Goal: Transaction & Acquisition: Subscribe to service/newsletter

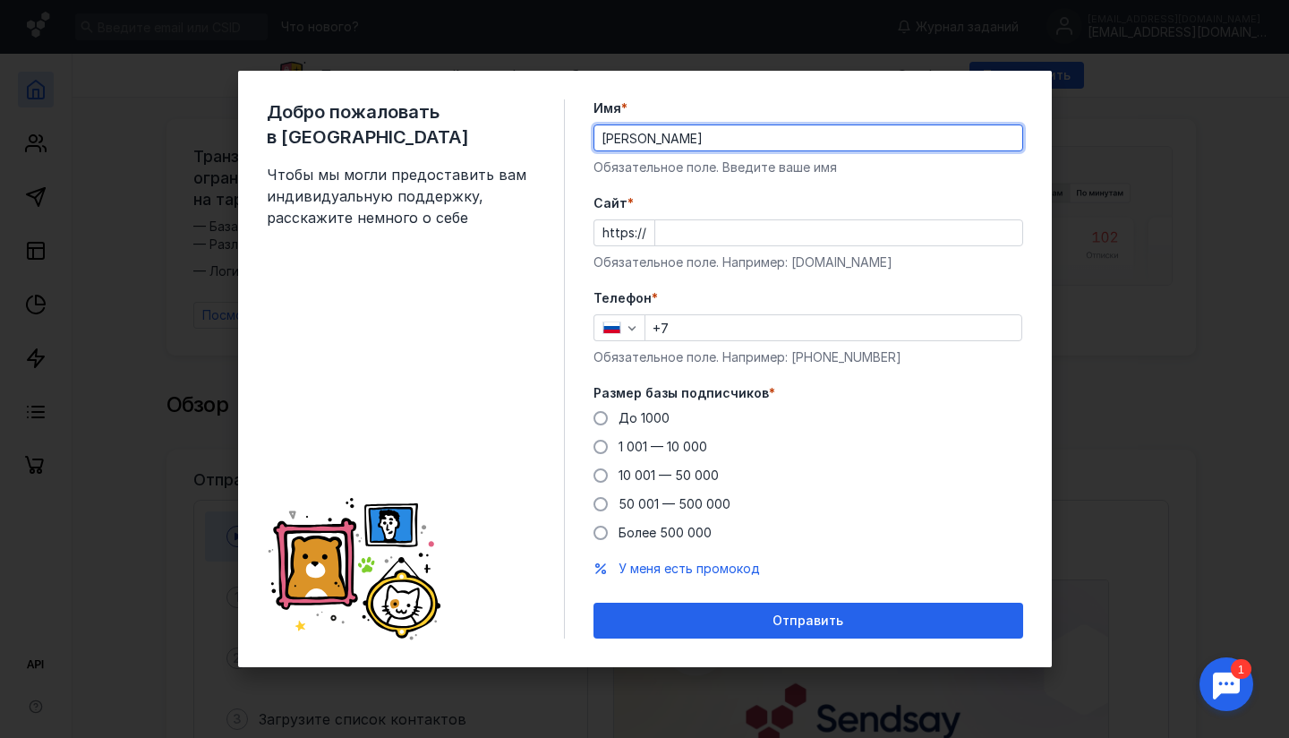
type input "[PERSON_NAME]"
click at [697, 234] on input "Cайт *" at bounding box center [838, 232] width 367 height 25
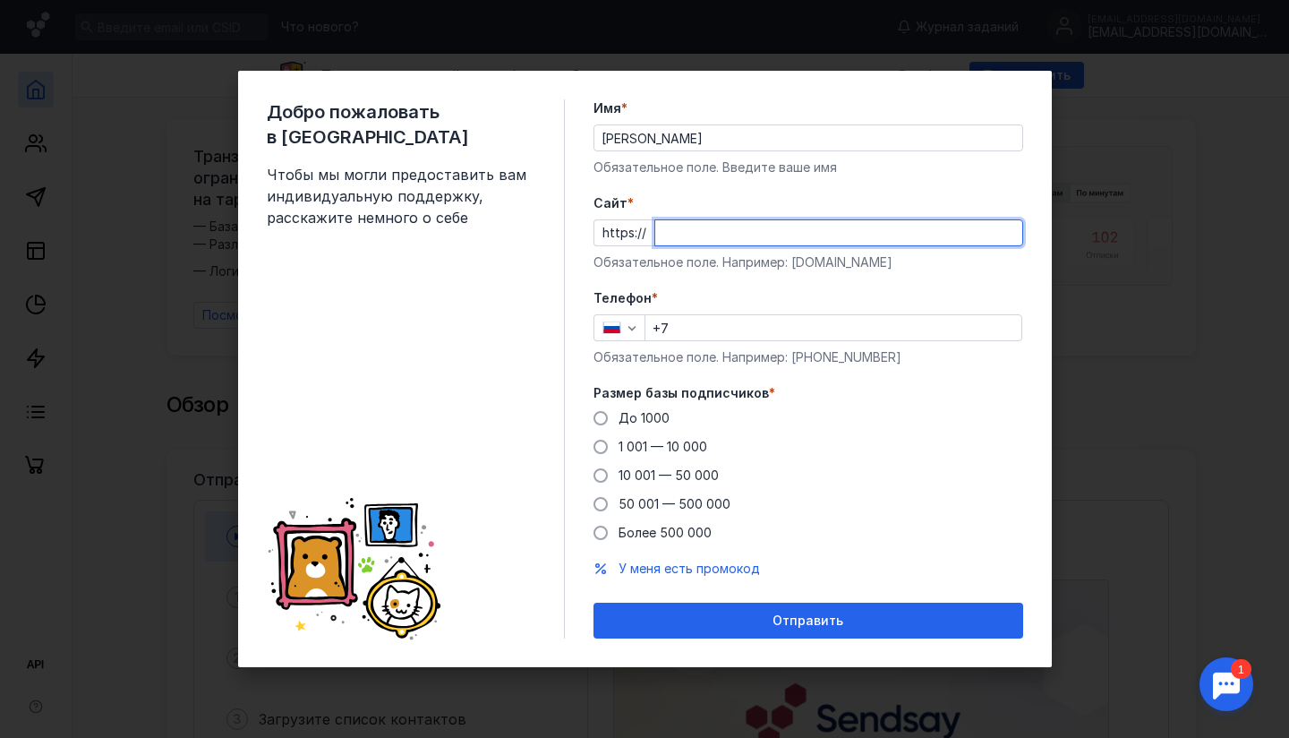
click at [1288, 197] on div "Добро пожаловать в Sendsay Чтобы мы могли предоставить вам индивидуальную подде…" at bounding box center [644, 369] width 1289 height 738
click at [708, 242] on input "Cайт *" at bounding box center [838, 232] width 367 height 25
click at [708, 344] on div "Телефон * +7 Обязательное поле. Например: [PHONE_NUMBER]" at bounding box center [809, 327] width 430 height 77
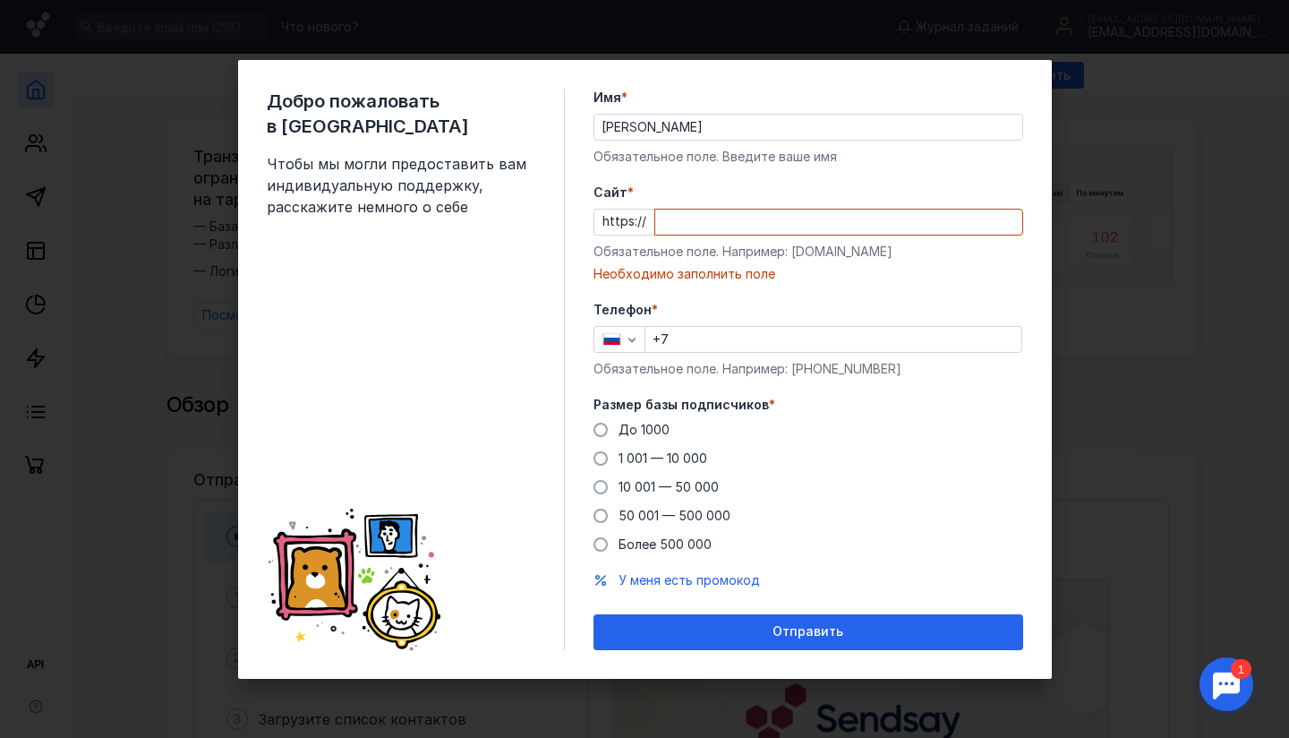
click at [697, 292] on form "Имя * [PERSON_NAME] Обязательное поле. Введите ваше имя [PERSON_NAME] * https:/…" at bounding box center [809, 369] width 430 height 561
click at [695, 211] on input "Cайт *" at bounding box center [838, 222] width 367 height 25
drag, startPoint x: 654, startPoint y: 223, endPoint x: 625, endPoint y: 220, distance: 29.7
click at [625, 220] on div "https:// рр" at bounding box center [809, 222] width 430 height 27
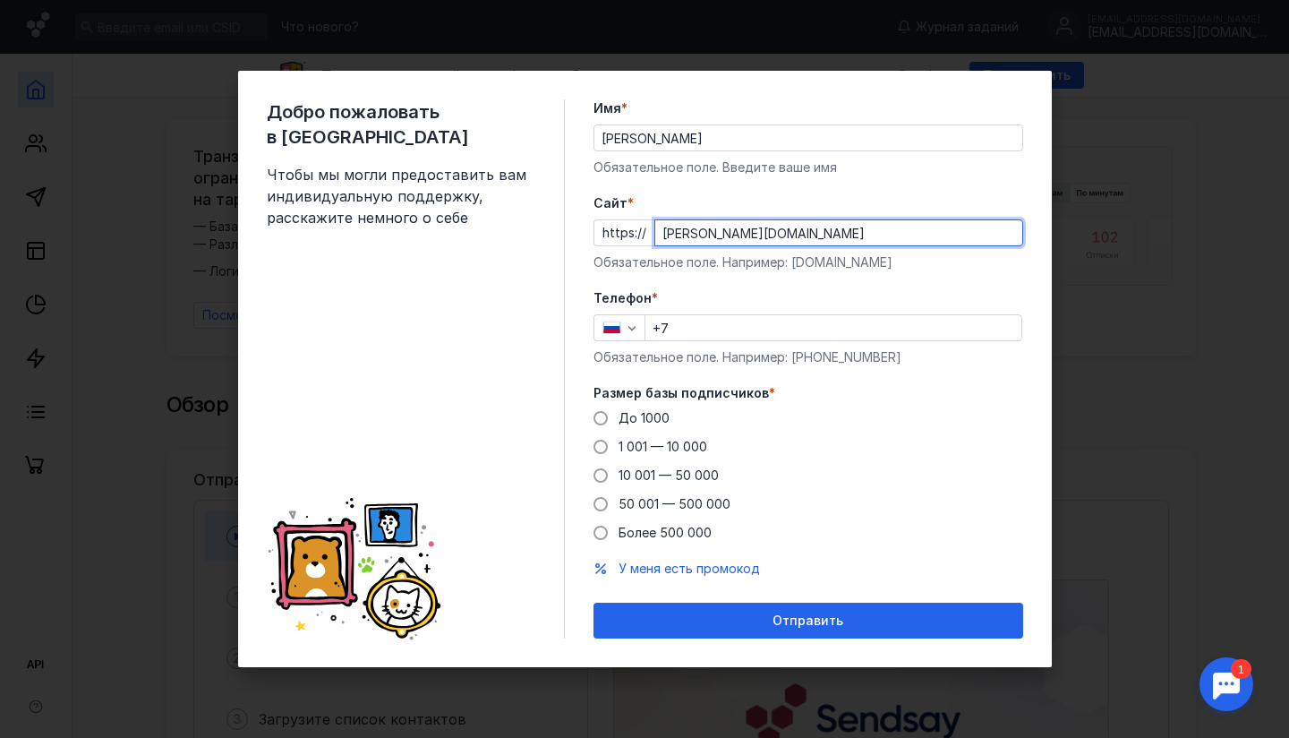
type input "[PERSON_NAME][DOMAIN_NAME]"
click at [700, 266] on div "Обязательное поле. Например: [DOMAIN_NAME]" at bounding box center [809, 262] width 430 height 18
click at [687, 346] on div "Телефон * +7 Обязательное поле. Например: [PHONE_NUMBER]" at bounding box center [809, 327] width 430 height 77
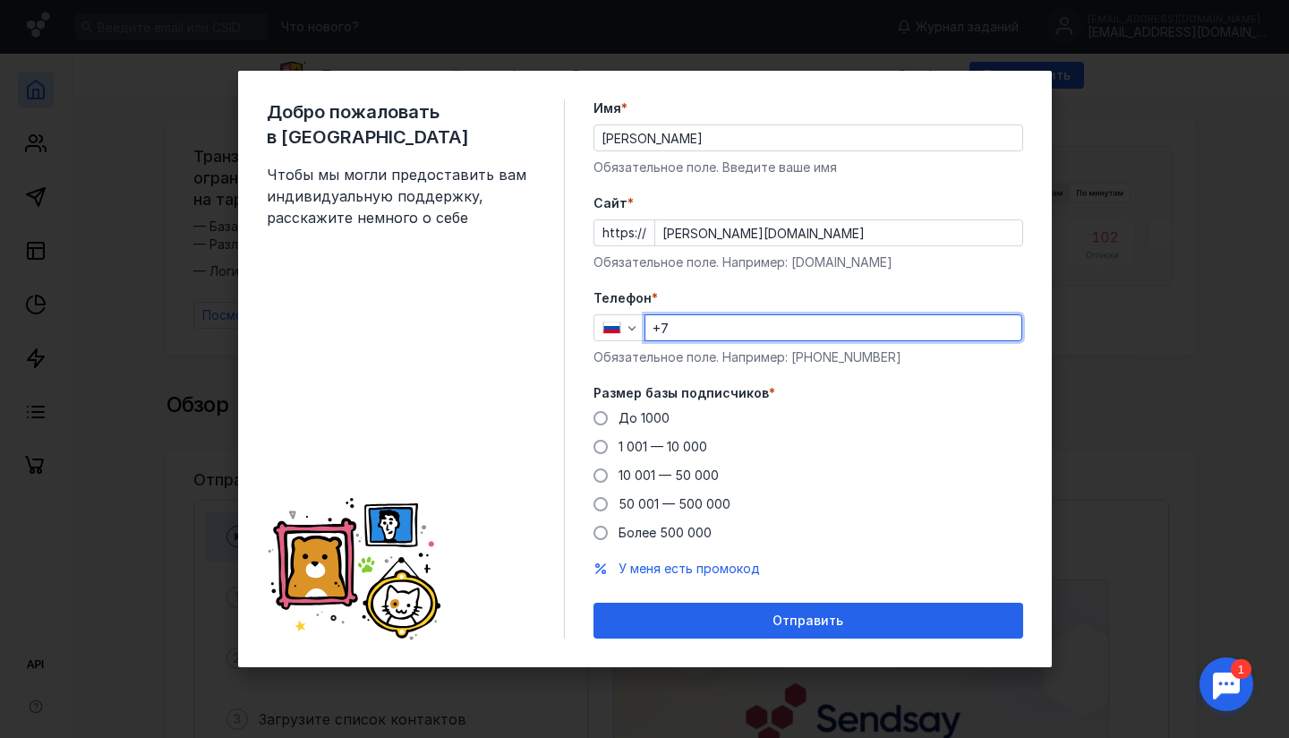
click at [692, 327] on input "+7" at bounding box center [834, 327] width 376 height 25
type input "[PHONE_NUMBER]"
click at [701, 269] on div "Обязательное поле. Например: [DOMAIN_NAME]" at bounding box center [809, 262] width 430 height 18
click at [649, 418] on span "До 1000" at bounding box center [644, 417] width 51 height 15
click at [0, 0] on input "До 1000" at bounding box center [0, 0] width 0 height 0
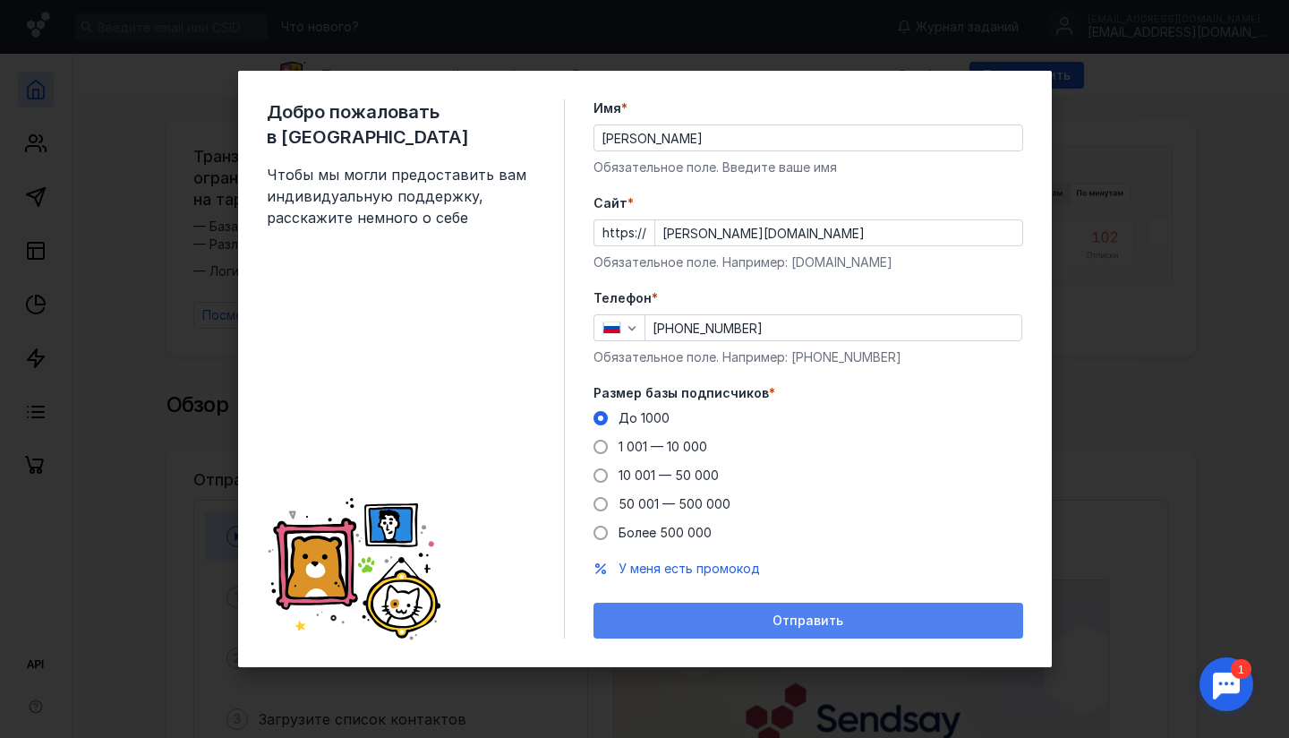
click at [675, 605] on div "Отправить" at bounding box center [809, 621] width 430 height 36
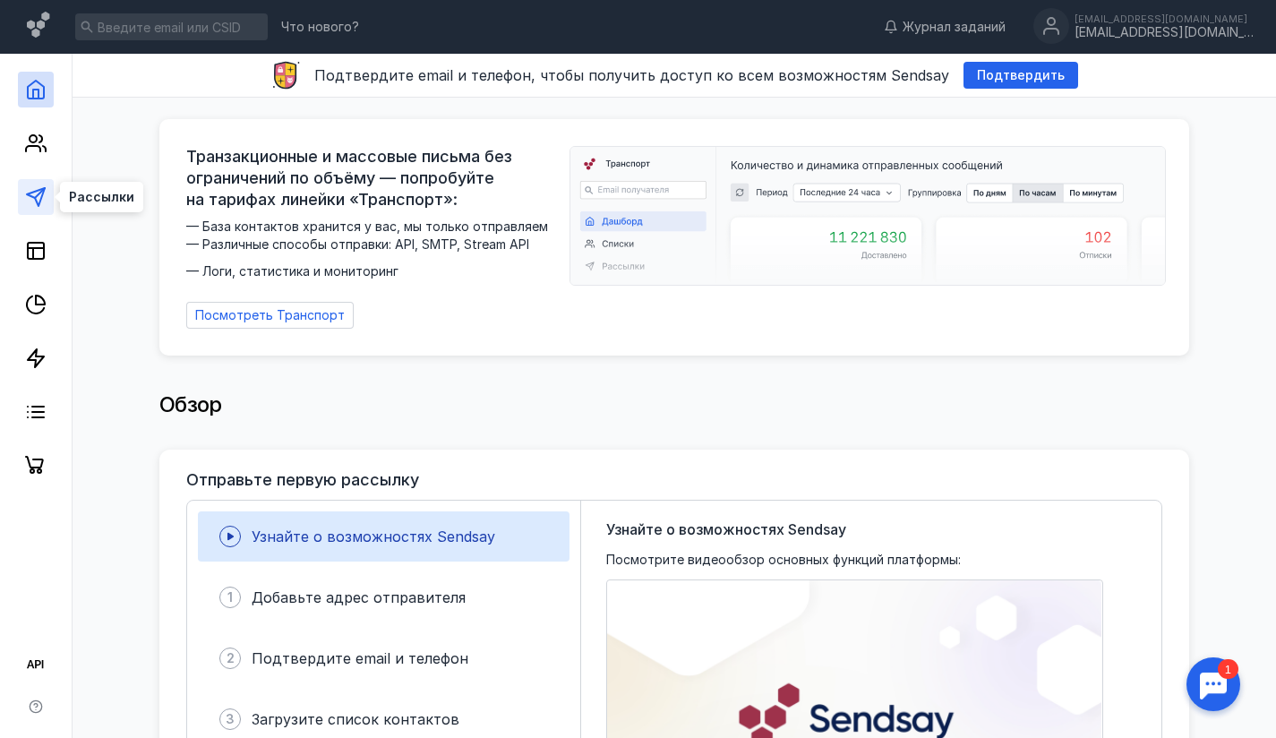
click at [31, 202] on icon at bounding box center [35, 196] width 21 height 21
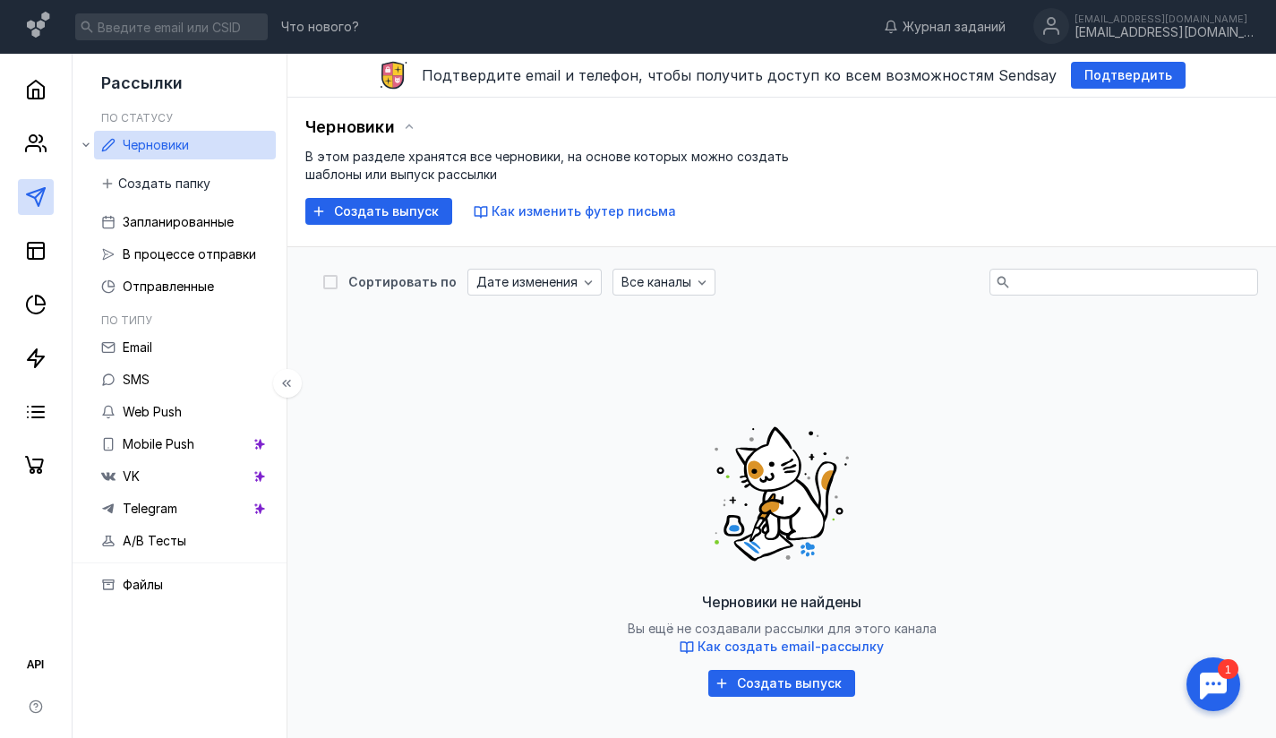
click at [143, 363] on ul "Email SMS Web Push Mobile Push VK Telegram A/B Тесты" at bounding box center [185, 444] width 182 height 222
click at [143, 357] on div "Email" at bounding box center [138, 347] width 30 height 21
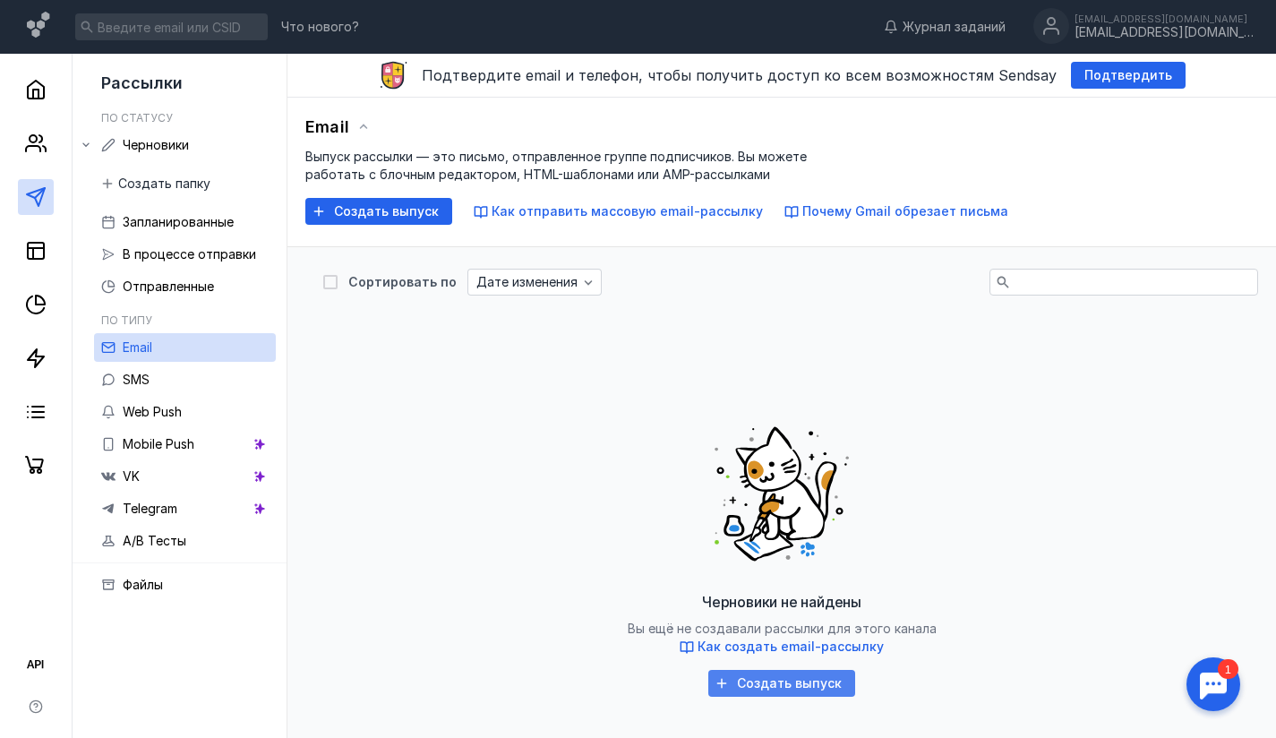
click at [732, 689] on div "Создать выпуск" at bounding box center [789, 683] width 123 height 15
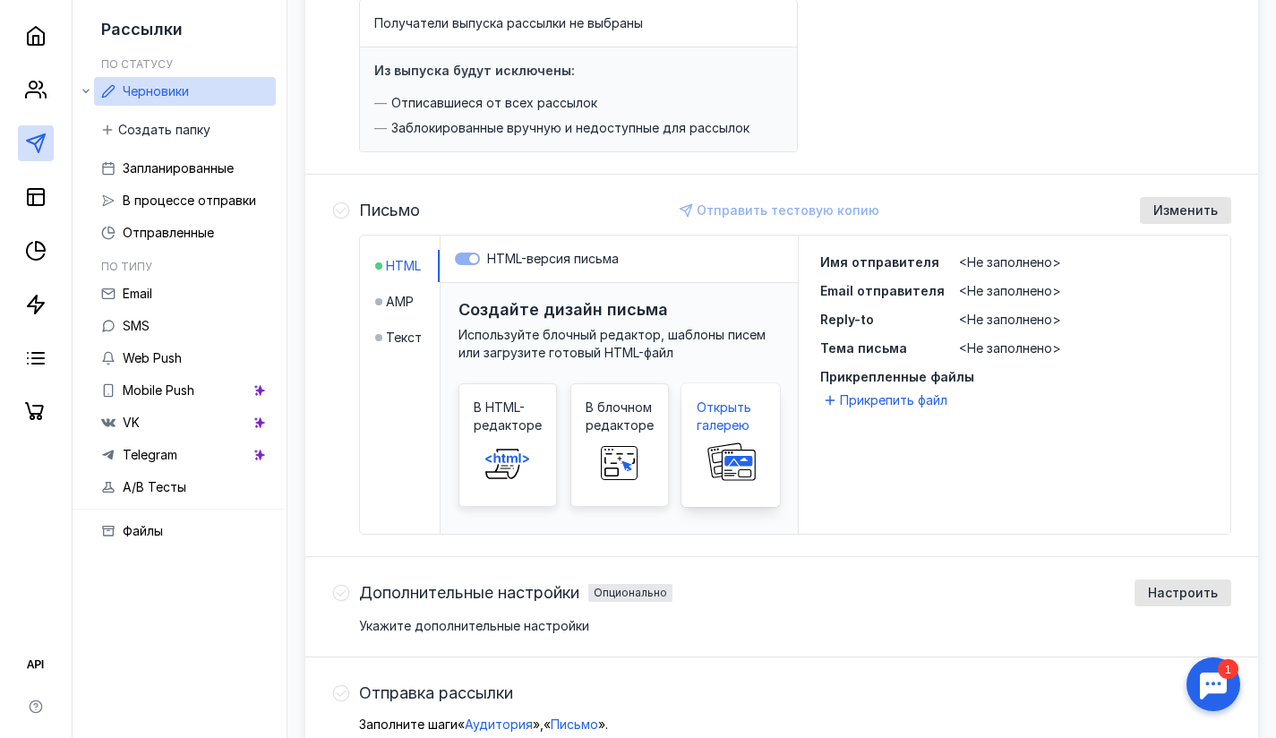
scroll to position [53, 0]
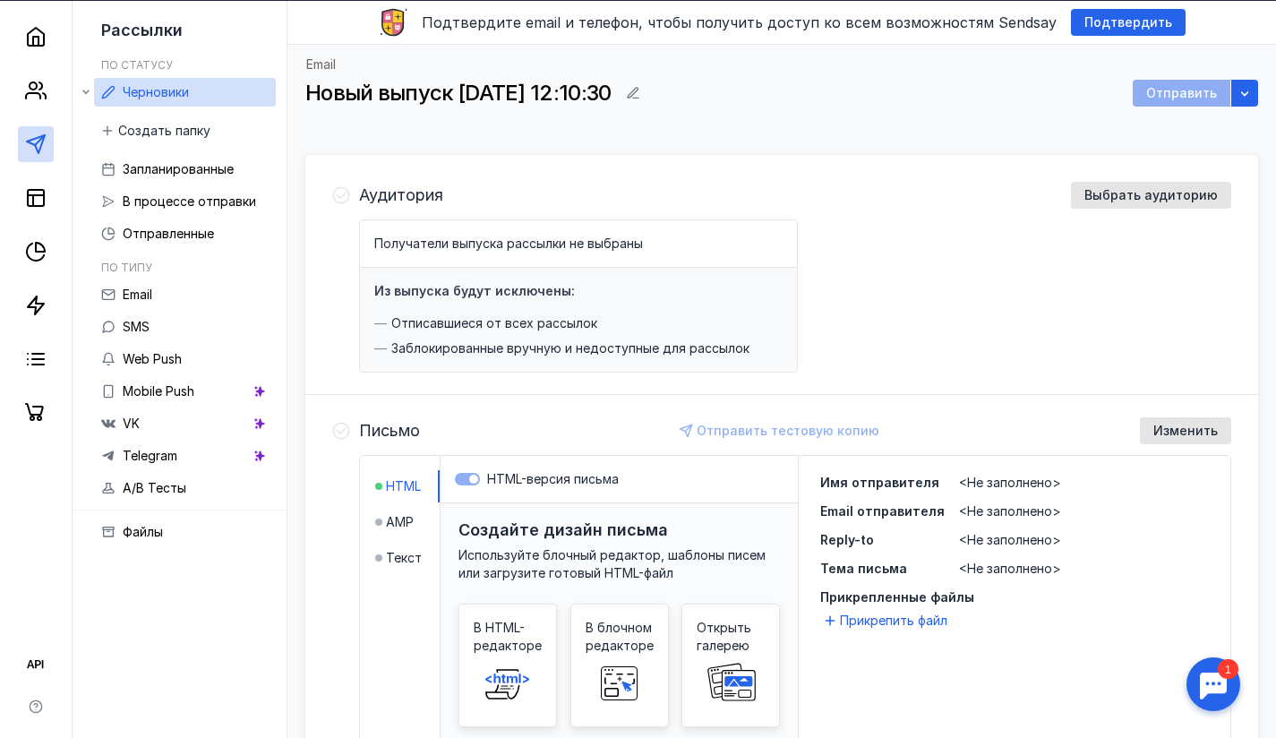
click at [985, 487] on span "<Не заполнено>" at bounding box center [1010, 482] width 102 height 15
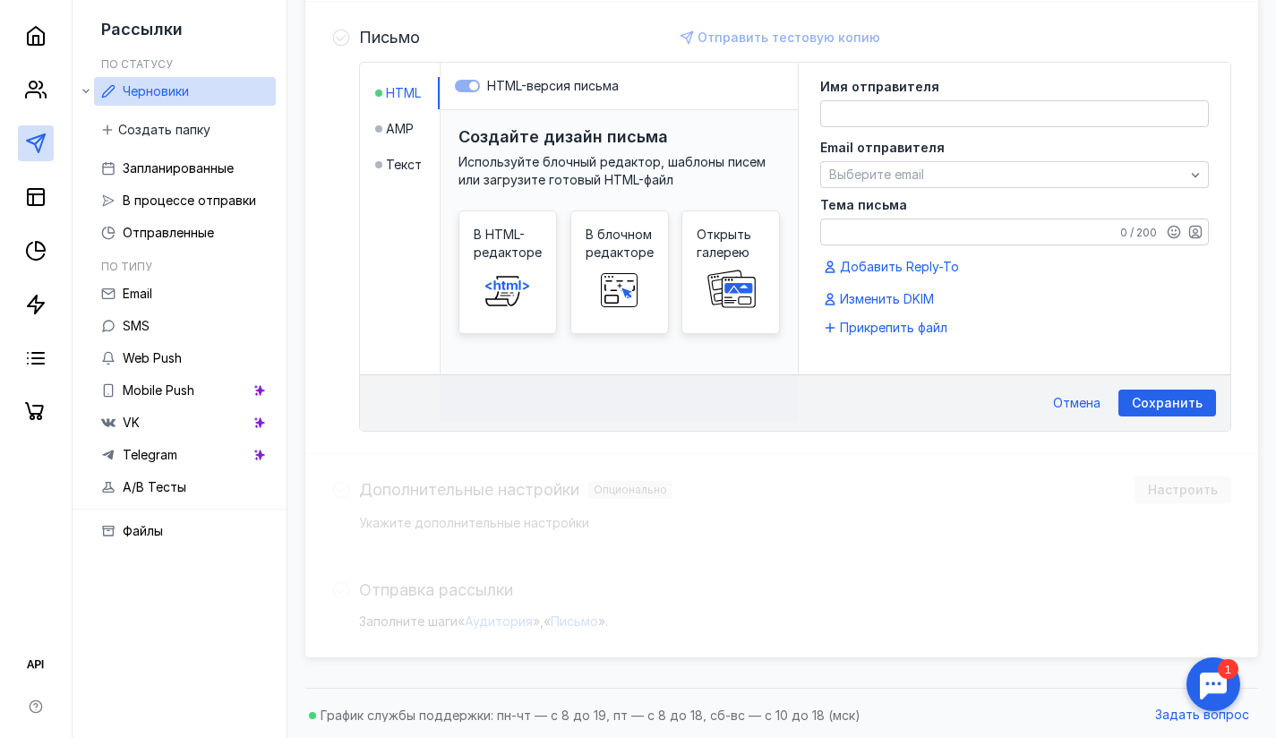
scroll to position [447, 0]
click at [891, 226] on textarea "Тема письма" at bounding box center [1014, 230] width 387 height 25
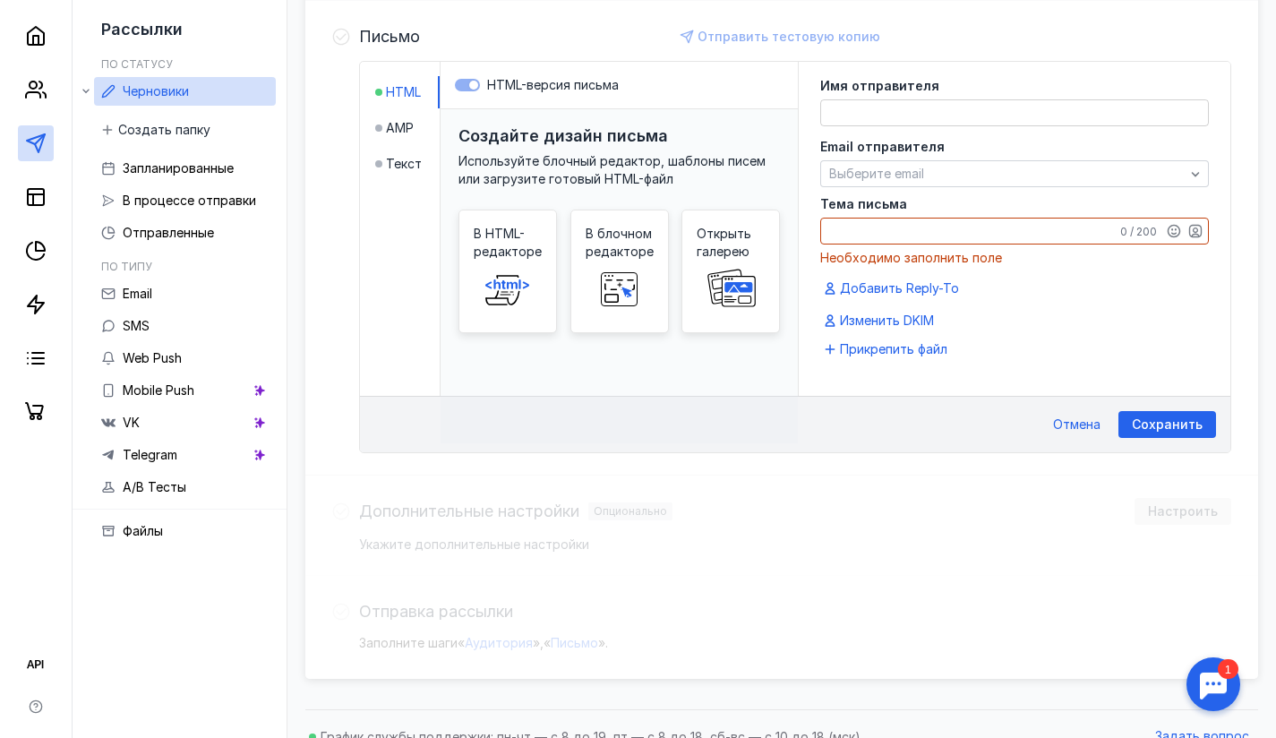
click at [876, 386] on div "HTML AMP Текст HTML-версия письма Создайте дизайн письма Используйте блочный ре…" at bounding box center [795, 257] width 872 height 392
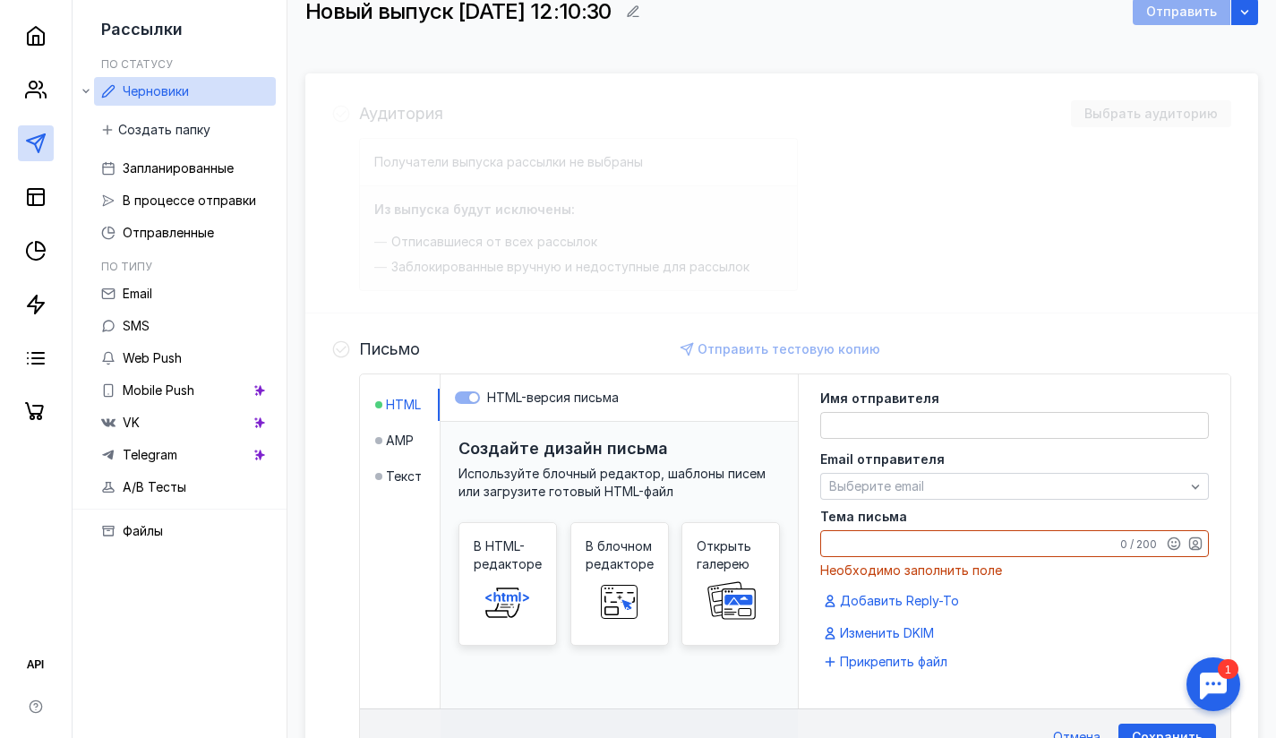
scroll to position [0, 0]
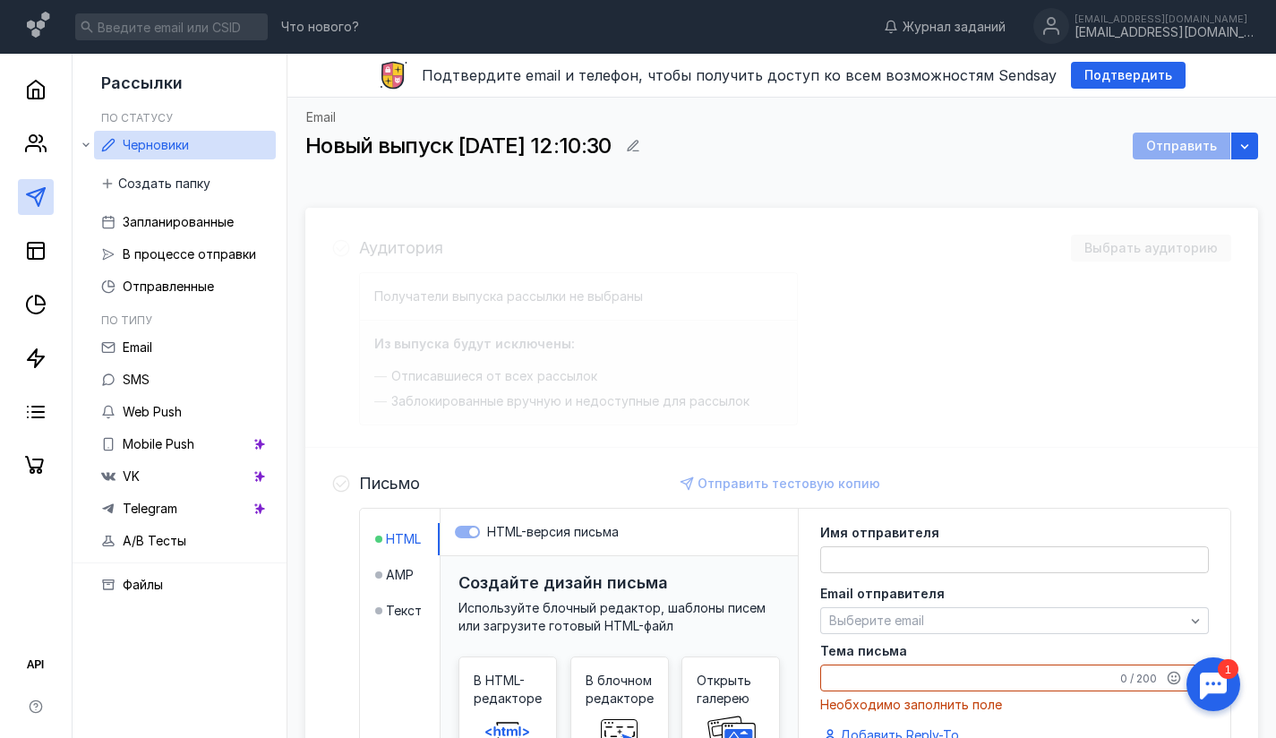
click at [480, 210] on div "Аудитория Выбрать аудиторию Получатели выпуска рассылки не выбраны Из выпуска б…" at bounding box center [781, 667] width 953 height 918
click at [483, 274] on div "Аудитория Выбрать аудиторию Получатели выпуска рассылки не выбраны Из выпуска б…" at bounding box center [781, 667] width 953 height 918
click at [426, 243] on div "Аудитория Выбрать аудиторию Получатели выпуска рассылки не выбраны Из выпуска б…" at bounding box center [781, 667] width 953 height 918
click at [436, 275] on div "Аудитория Выбрать аудиторию Получатели выпуска рассылки не выбраны Из выпуска б…" at bounding box center [781, 667] width 953 height 918
click at [349, 476] on icon at bounding box center [341, 484] width 18 height 18
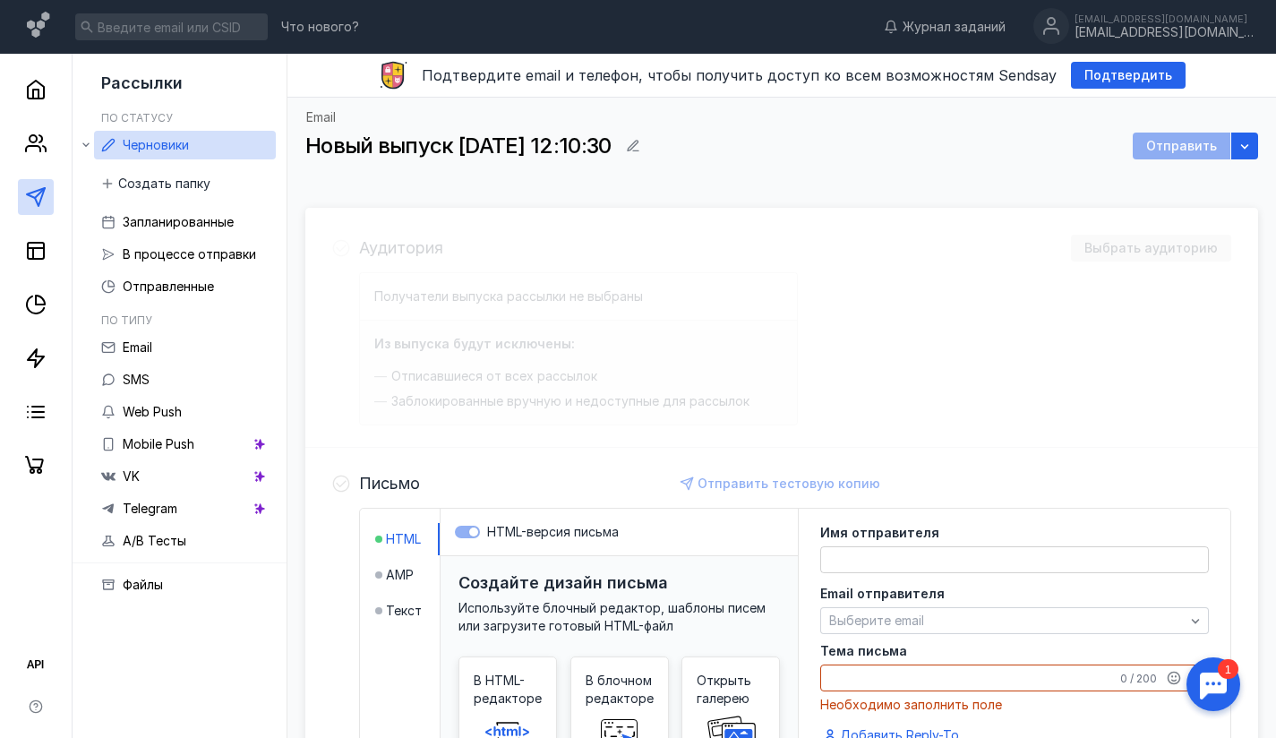
click at [347, 478] on icon at bounding box center [341, 484] width 18 height 18
click at [392, 288] on div "Аудитория Выбрать аудиторию Получатели выпуска рассылки не выбраны Из выпуска б…" at bounding box center [781, 667] width 953 height 918
click at [396, 245] on div "Аудитория Выбрать аудиторию Получатели выпуска рассылки не выбраны Из выпуска б…" at bounding box center [781, 667] width 953 height 918
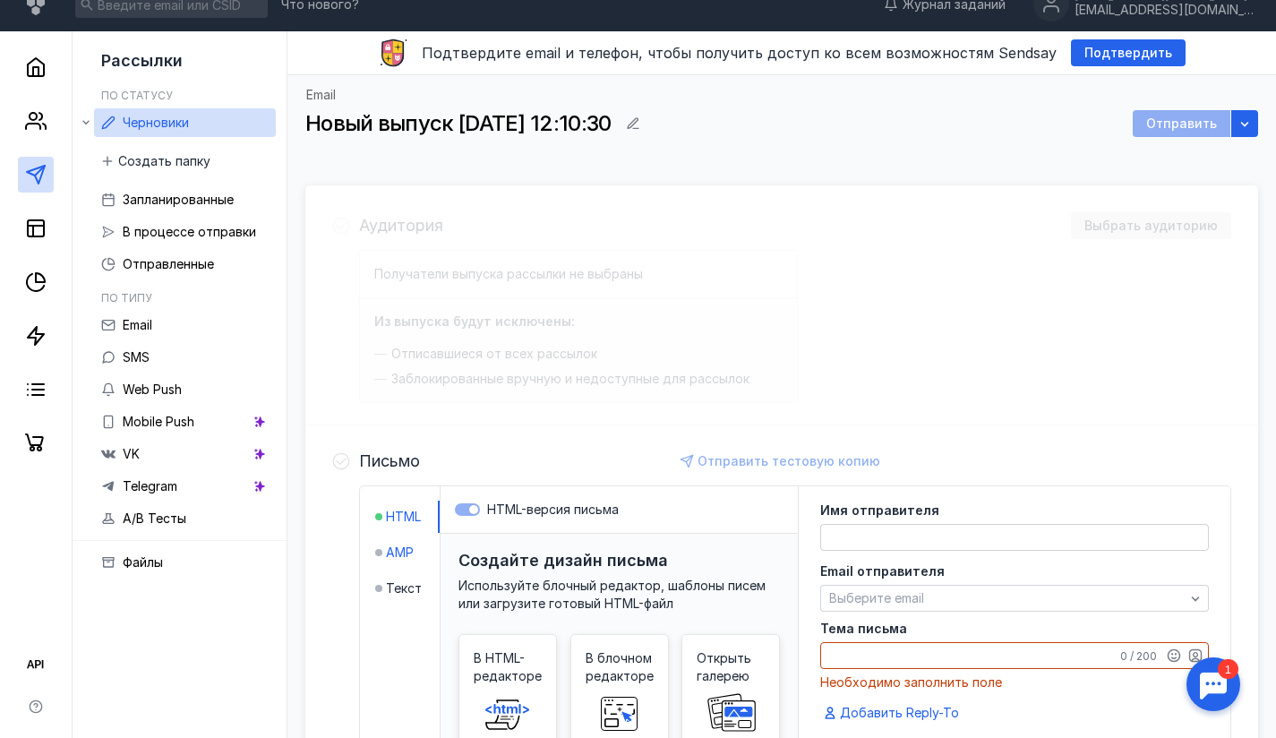
click at [387, 548] on span "AMP" at bounding box center [400, 552] width 28 height 18
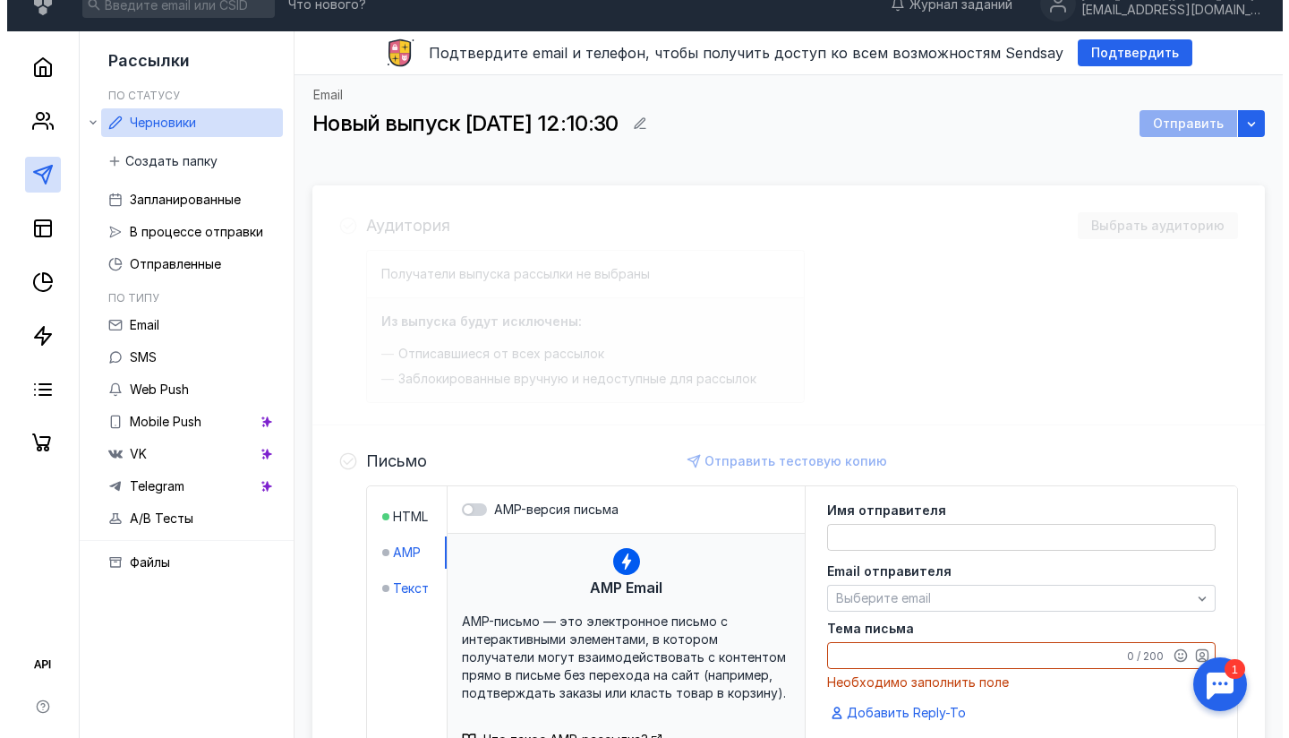
scroll to position [223, 0]
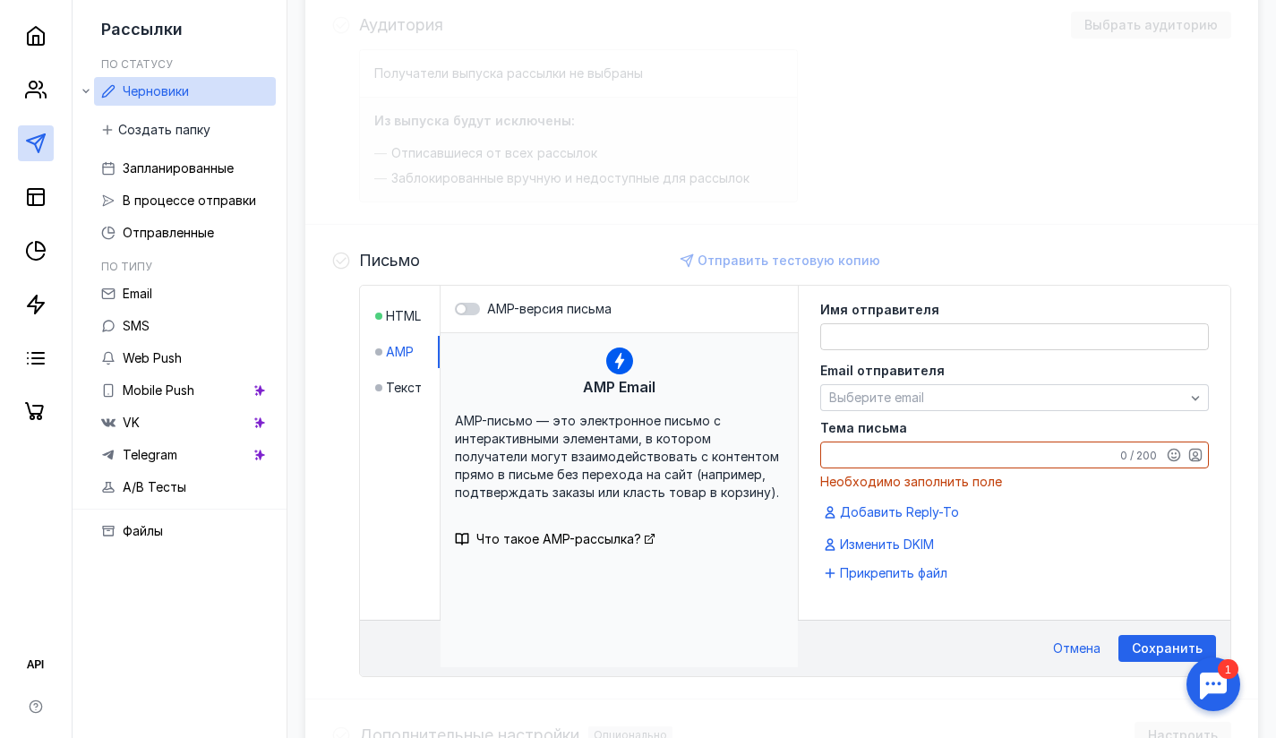
click at [398, 398] on li "Текст" at bounding box center [407, 388] width 64 height 32
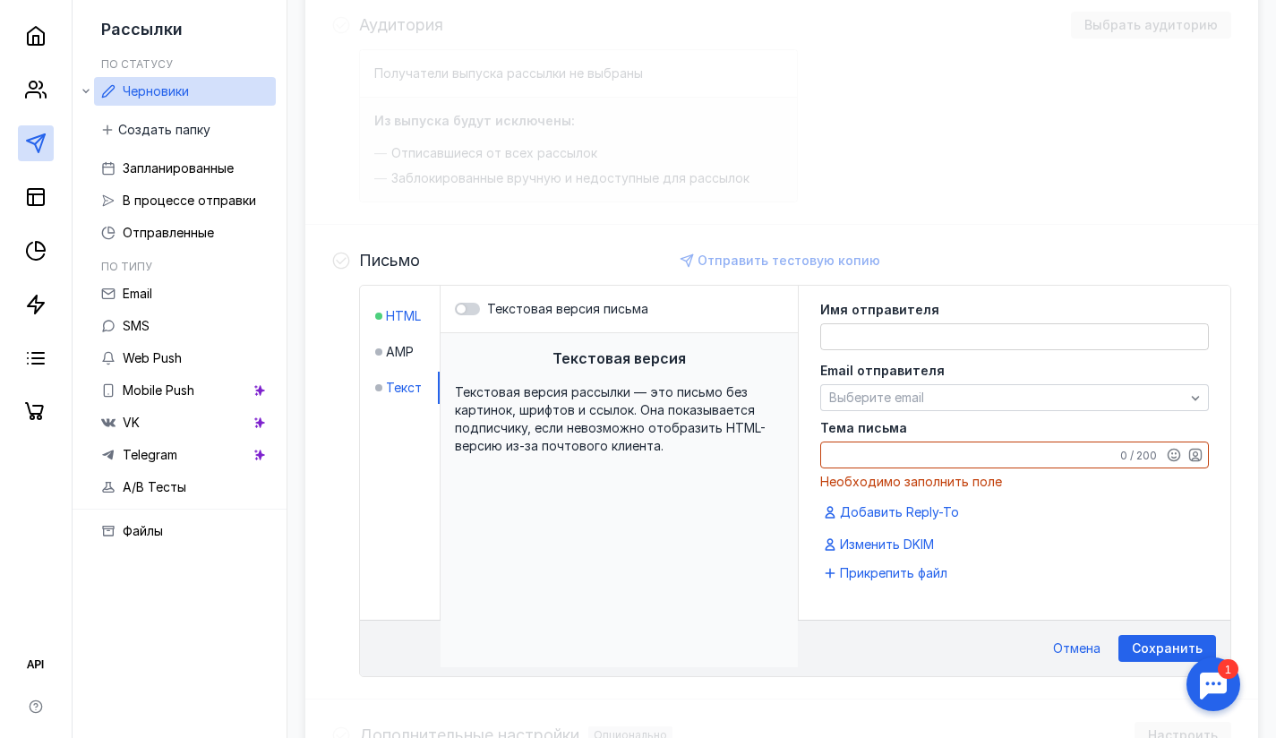
click at [395, 317] on span "HTML" at bounding box center [403, 316] width 35 height 18
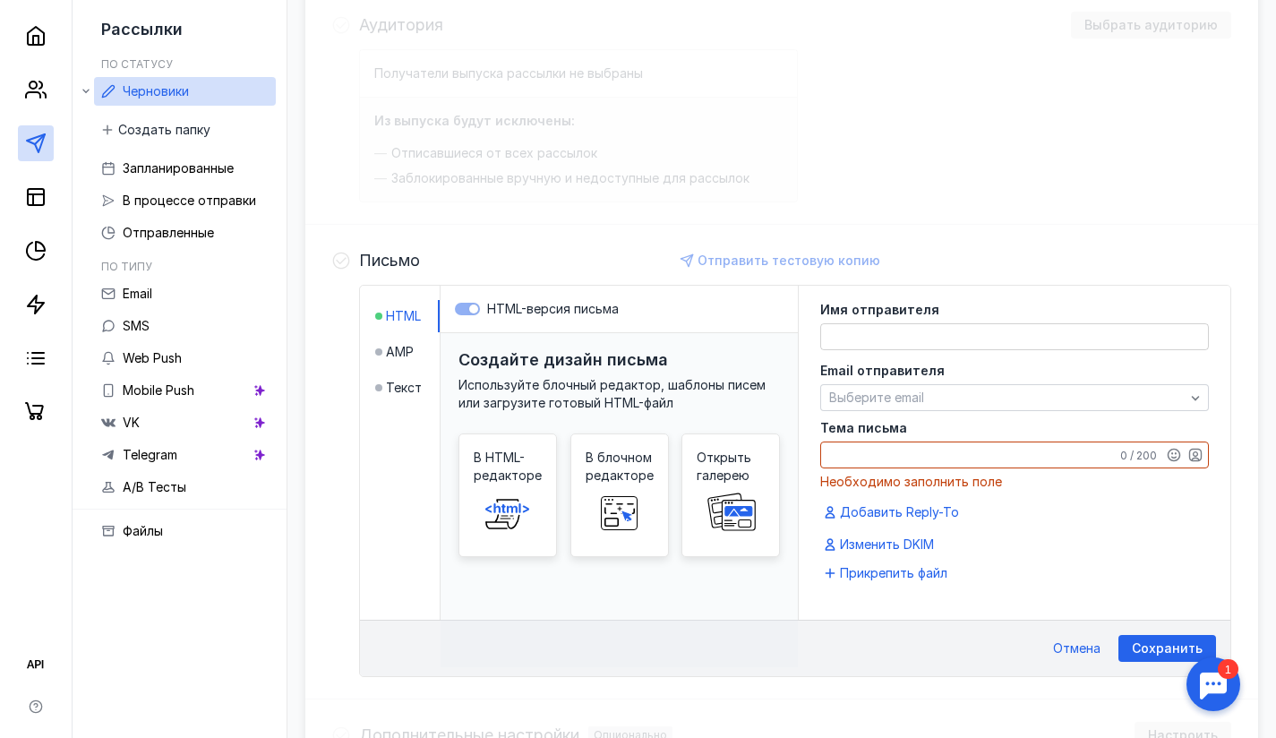
click at [463, 310] on label "HTML-версия письма" at bounding box center [619, 309] width 329 height 18
click at [473, 310] on label "HTML-версия письма" at bounding box center [619, 309] width 329 height 18
click at [507, 490] on span at bounding box center [507, 512] width 57 height 57
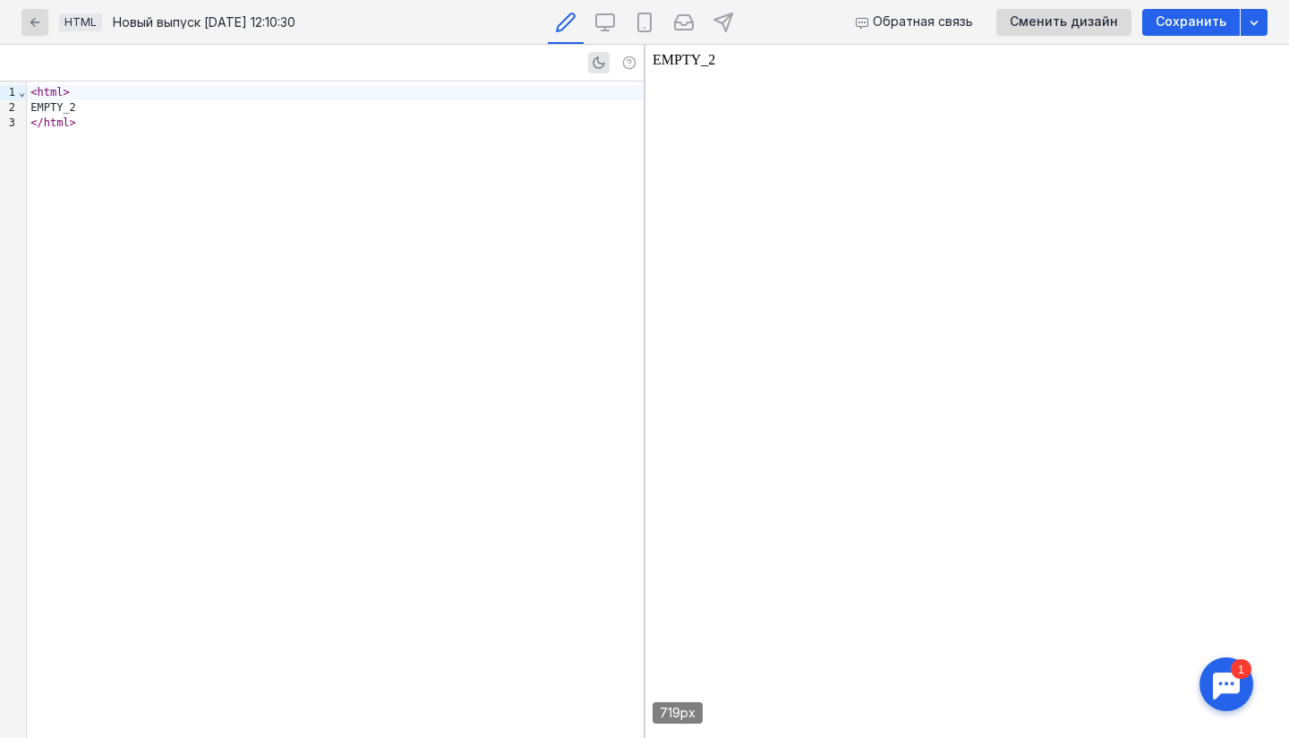
click at [841, 170] on body "EMPTY_2" at bounding box center [967, 391] width 629 height 679
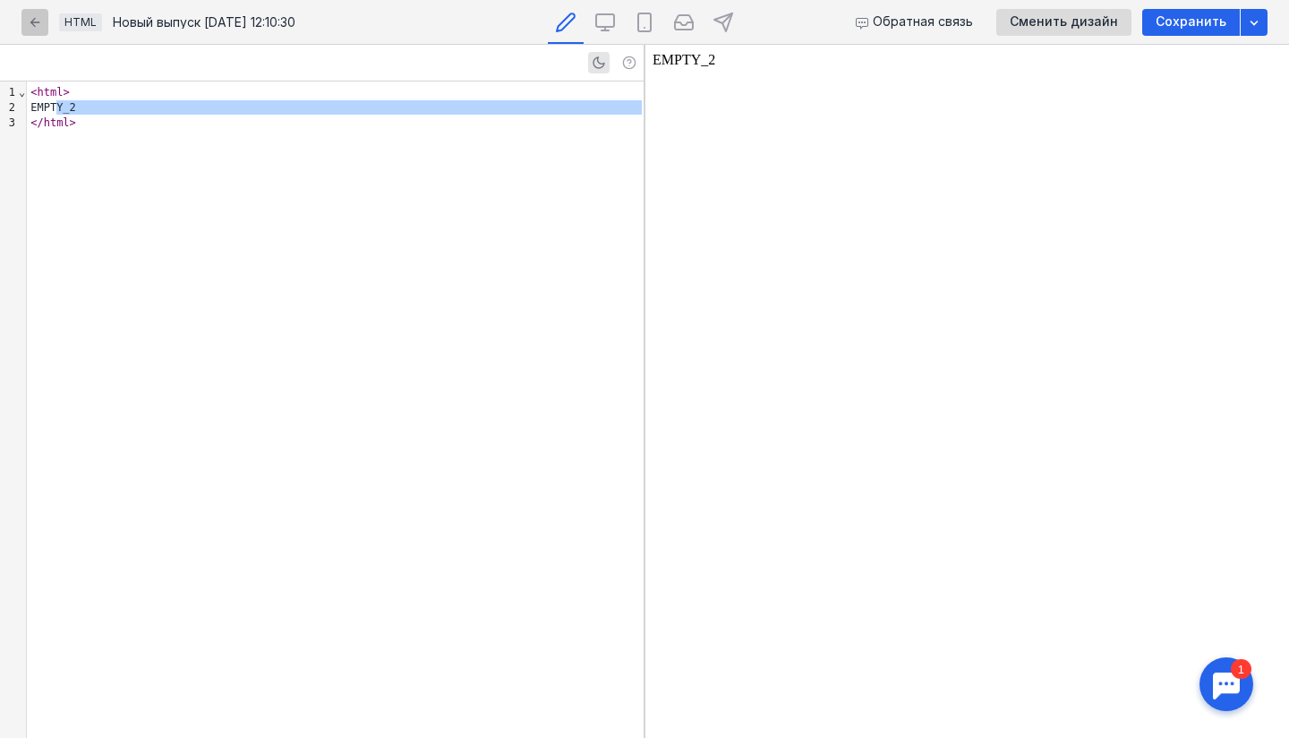
click at [33, 29] on icon "button" at bounding box center [35, 22] width 14 height 14
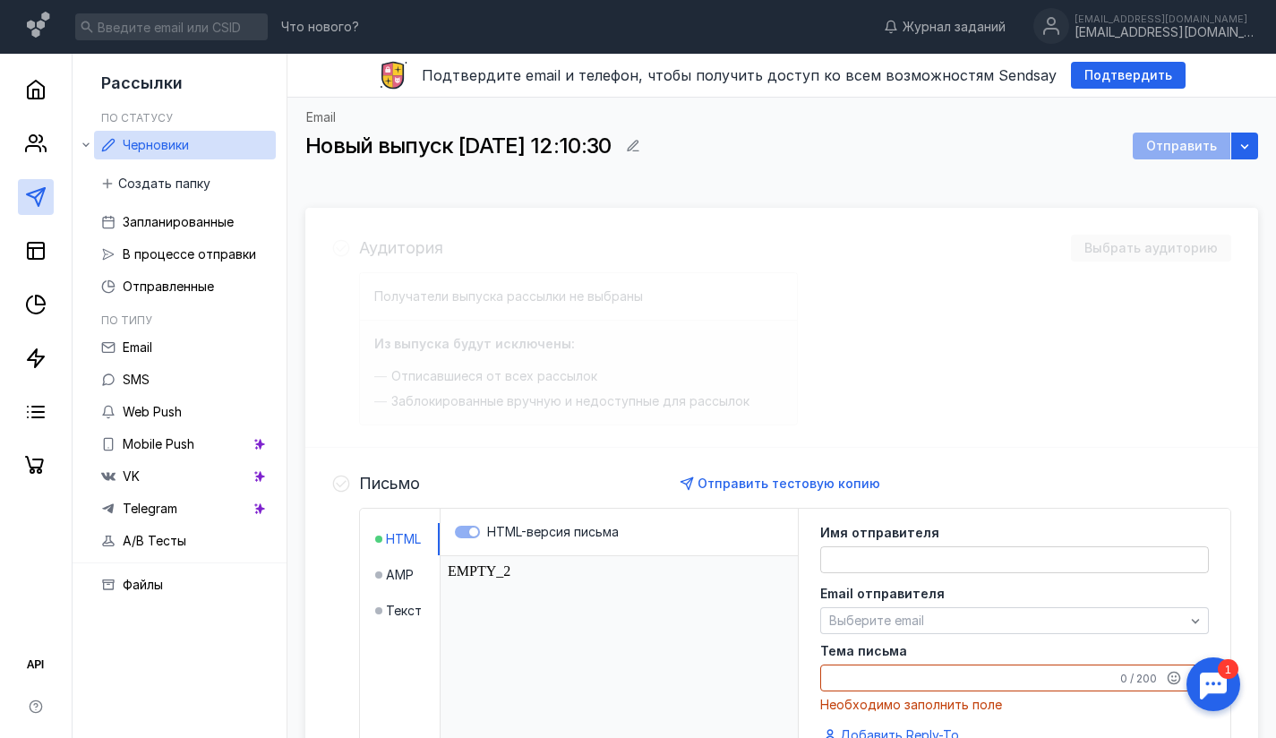
scroll to position [380, 0]
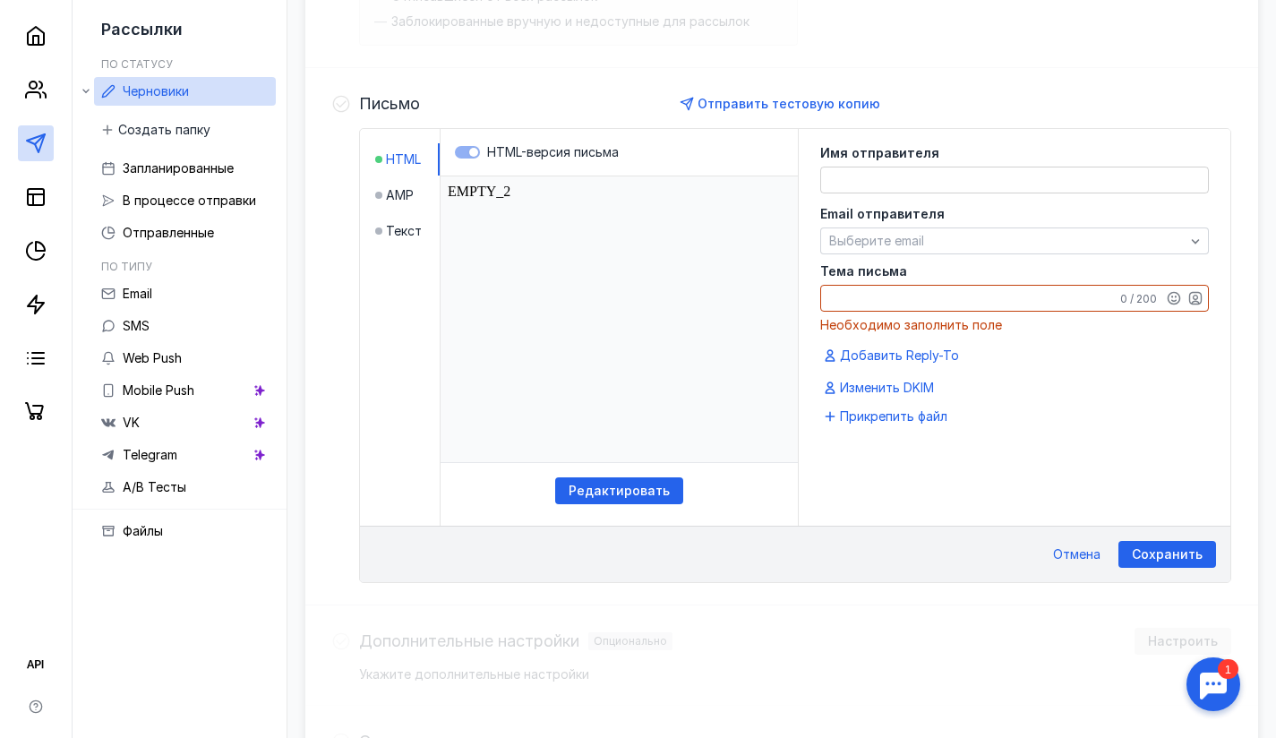
click at [426, 185] on li "AMP" at bounding box center [407, 195] width 64 height 32
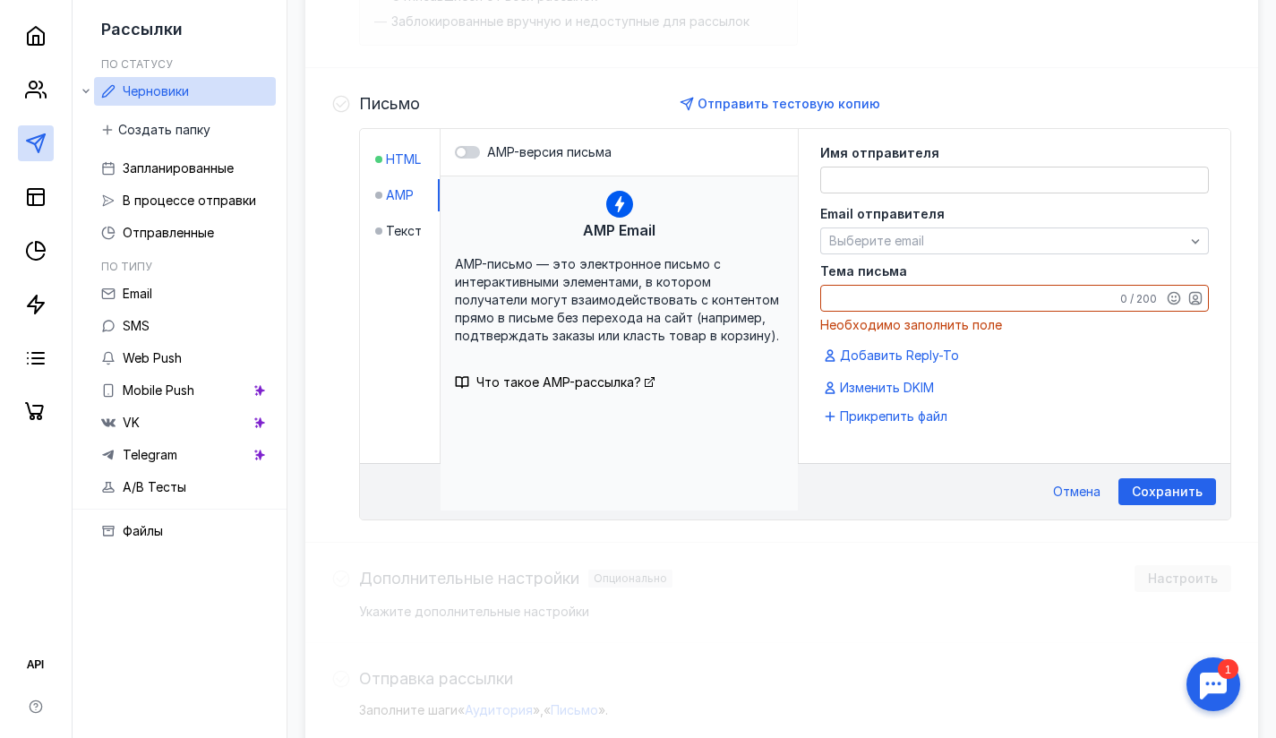
click at [413, 164] on span "HTML" at bounding box center [403, 159] width 35 height 18
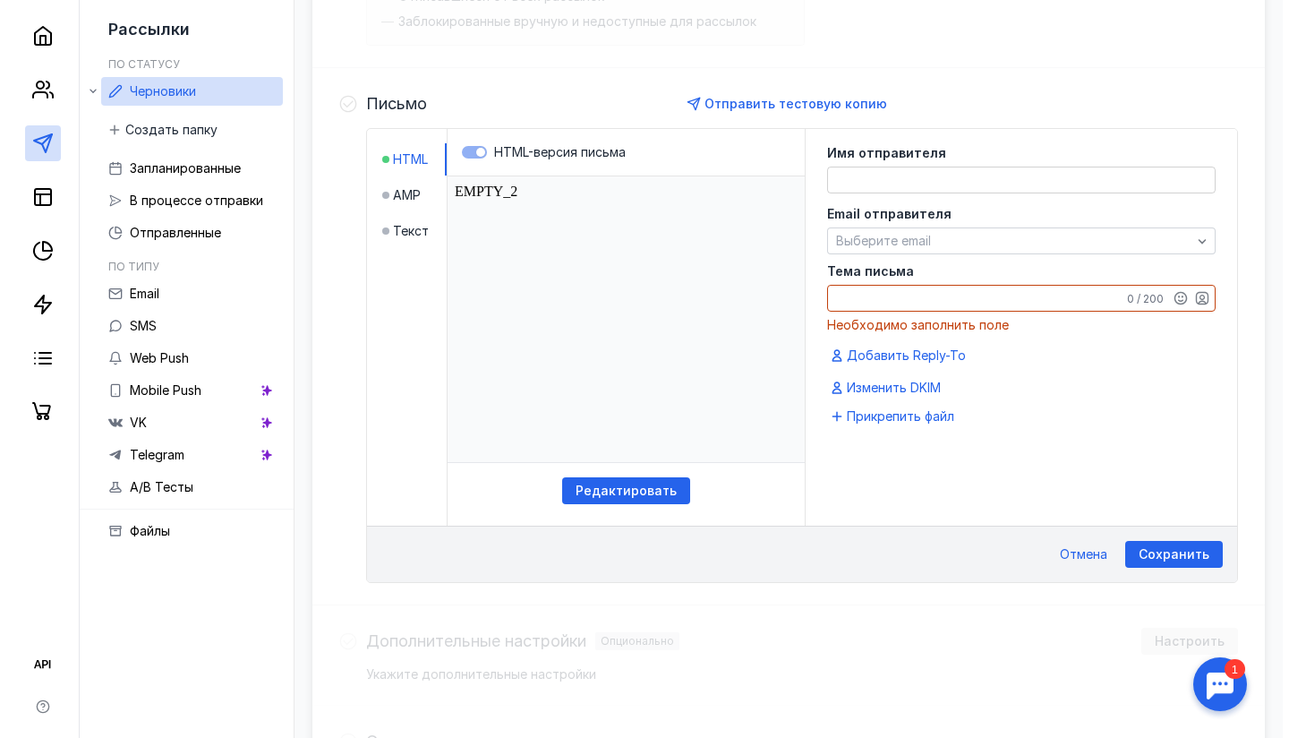
scroll to position [0, 0]
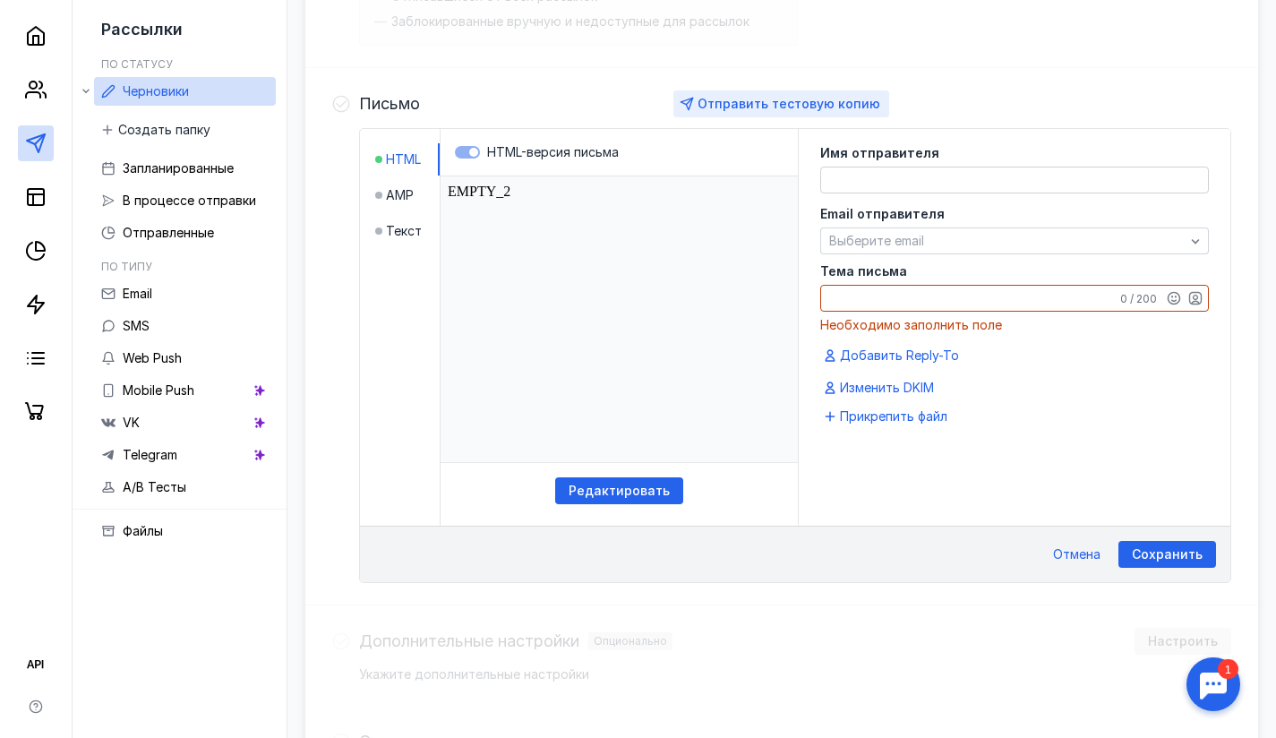
click at [743, 100] on span "Отправить тестовую копию" at bounding box center [788, 103] width 183 height 15
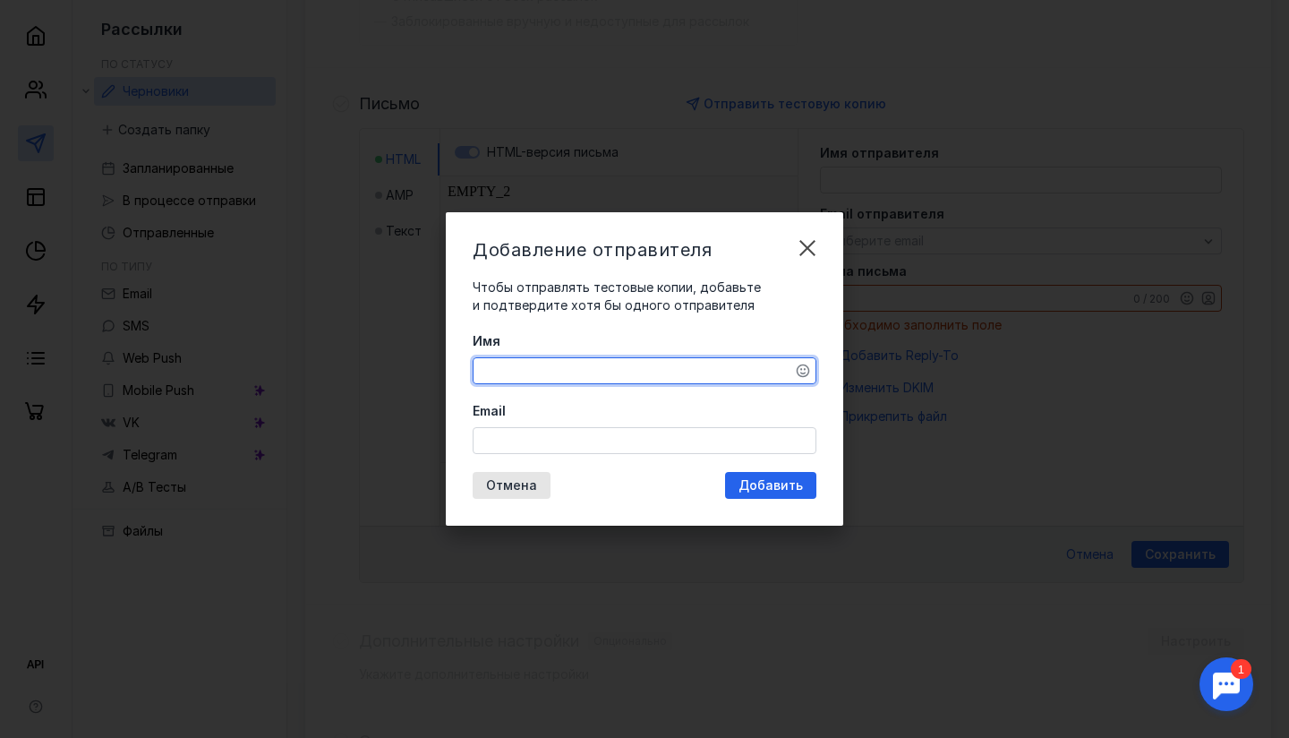
click at [552, 378] on textarea "Имя" at bounding box center [645, 370] width 342 height 25
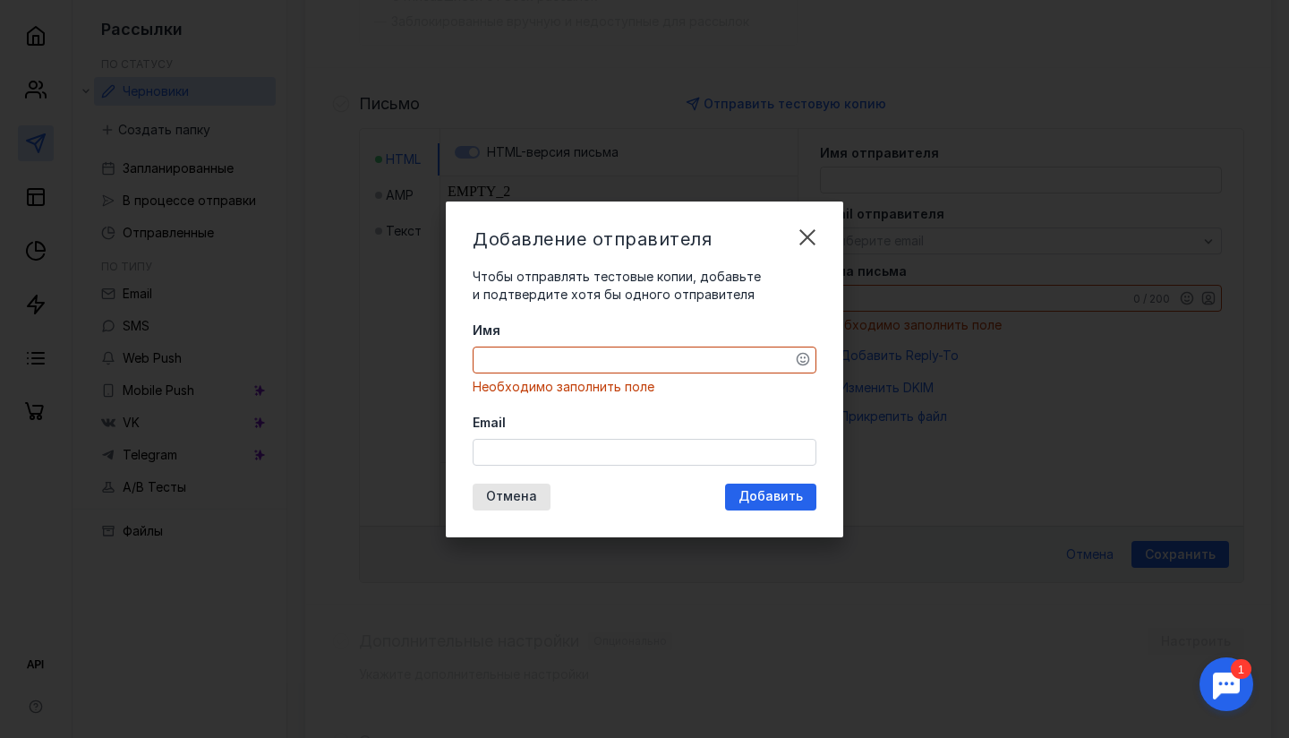
click at [546, 426] on div "Email" at bounding box center [645, 440] width 344 height 52
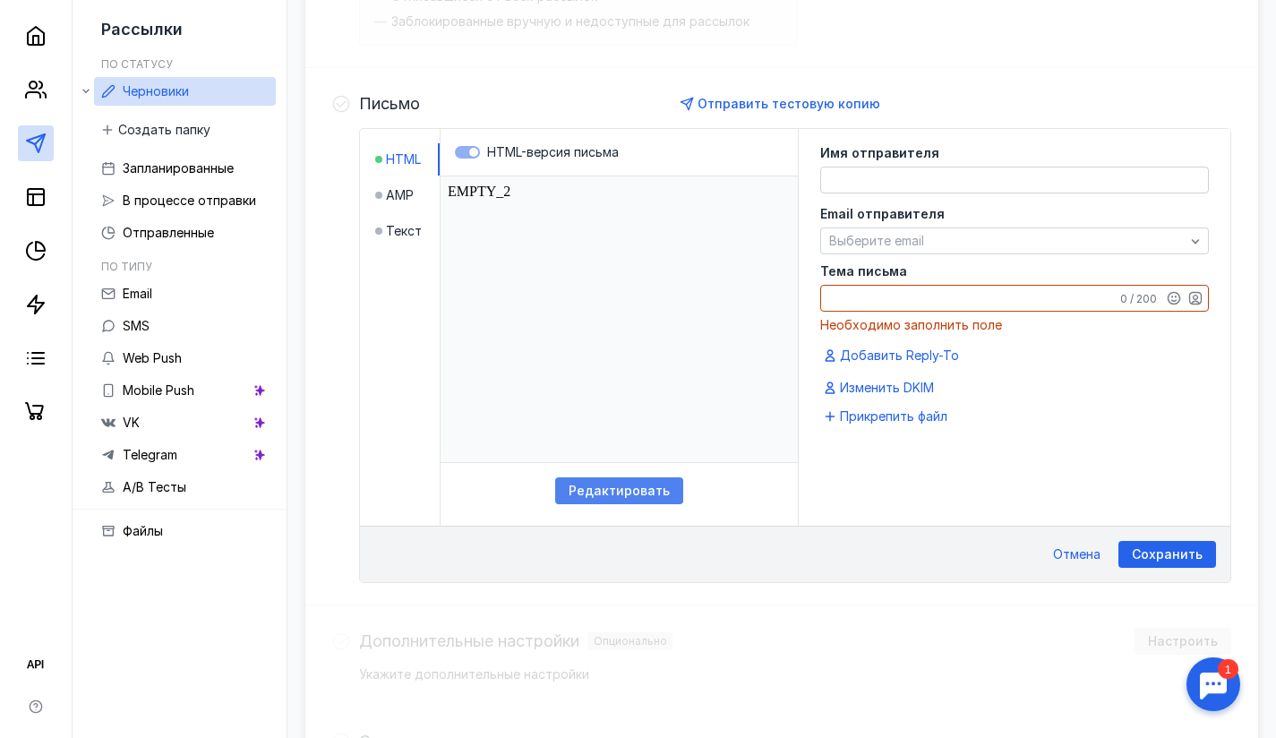
click at [603, 500] on div "Редактировать" at bounding box center [619, 490] width 128 height 27
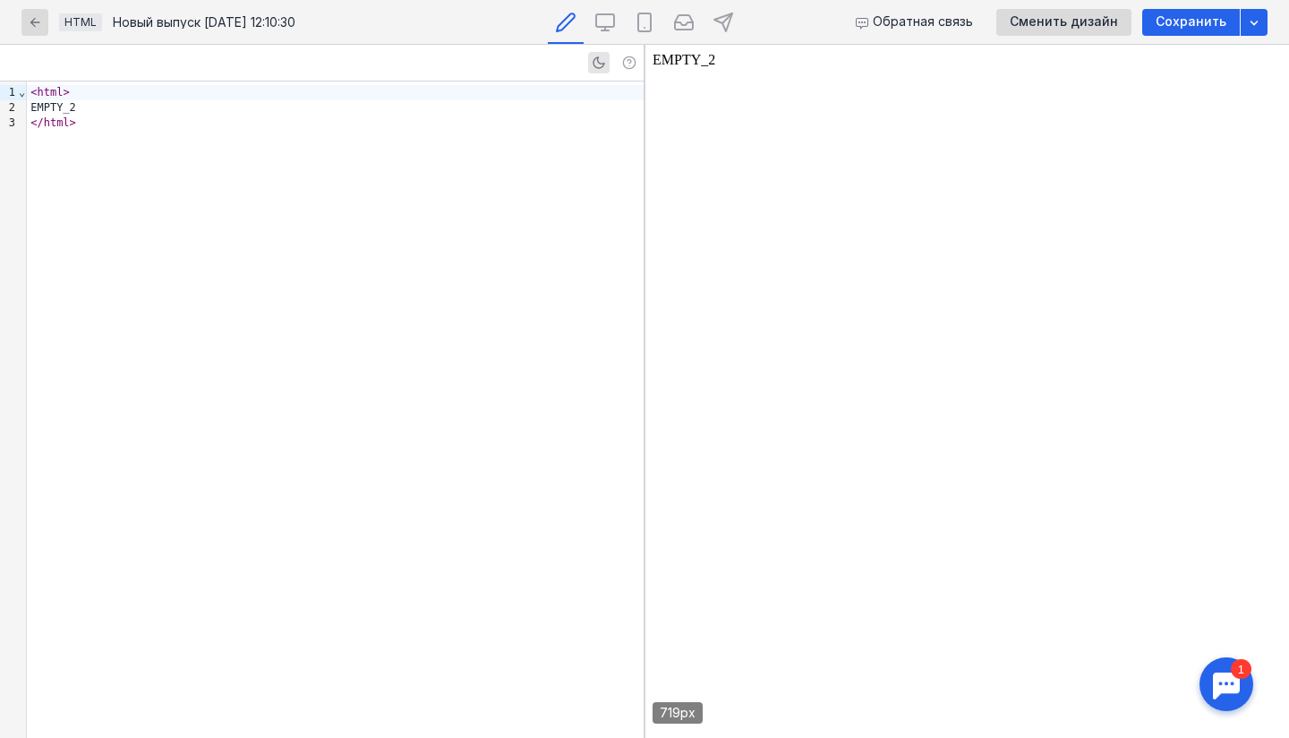
click at [6, 22] on div "HTML Новый выпуск [DATE] 12:10:30 Обратная связь Сменить дизайн Сохранить" at bounding box center [644, 22] width 1289 height 45
click at [29, 21] on icon "button" at bounding box center [35, 22] width 14 height 14
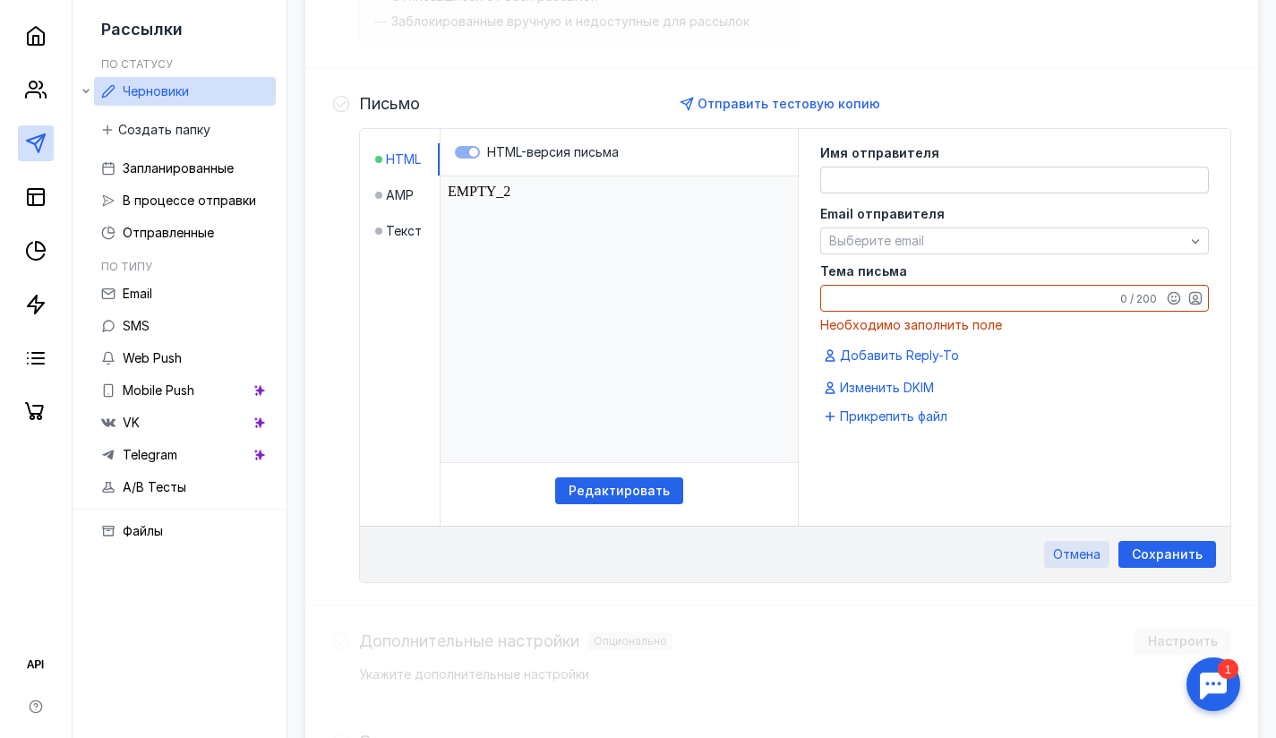
click at [1079, 544] on div "Отмена" at bounding box center [1076, 554] width 65 height 27
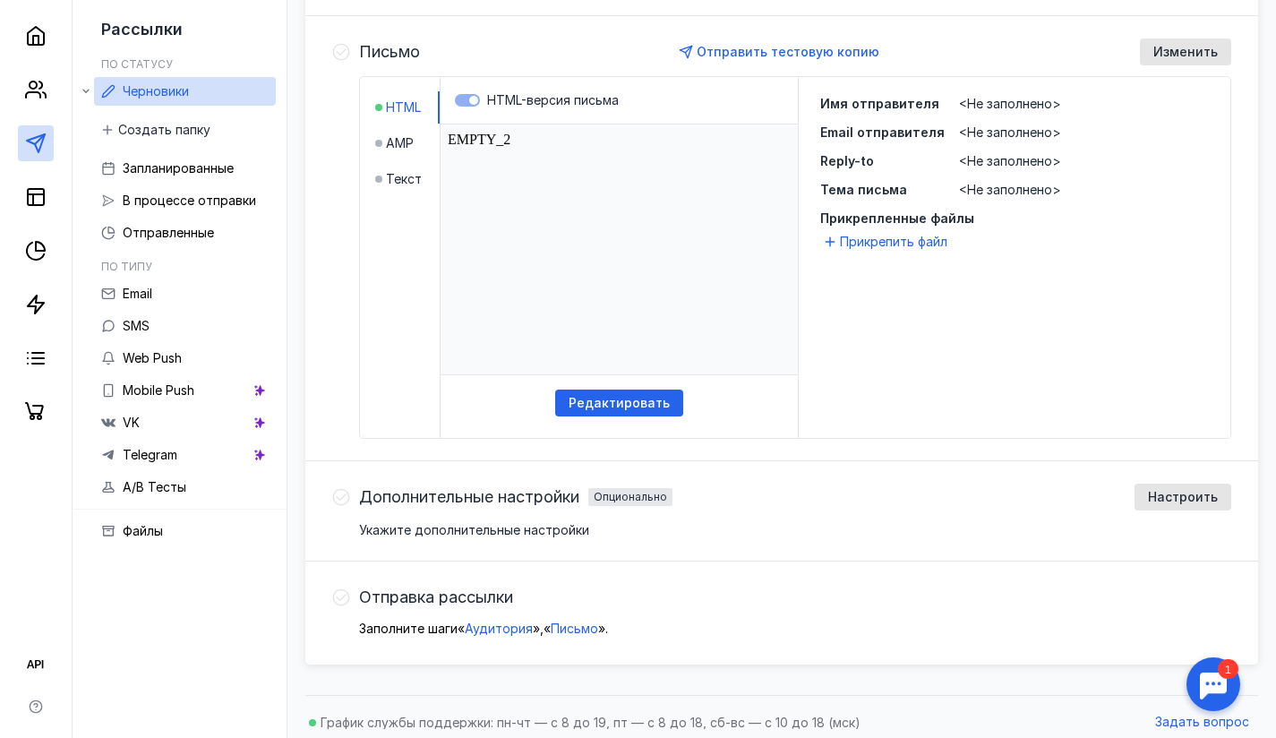
scroll to position [400, 0]
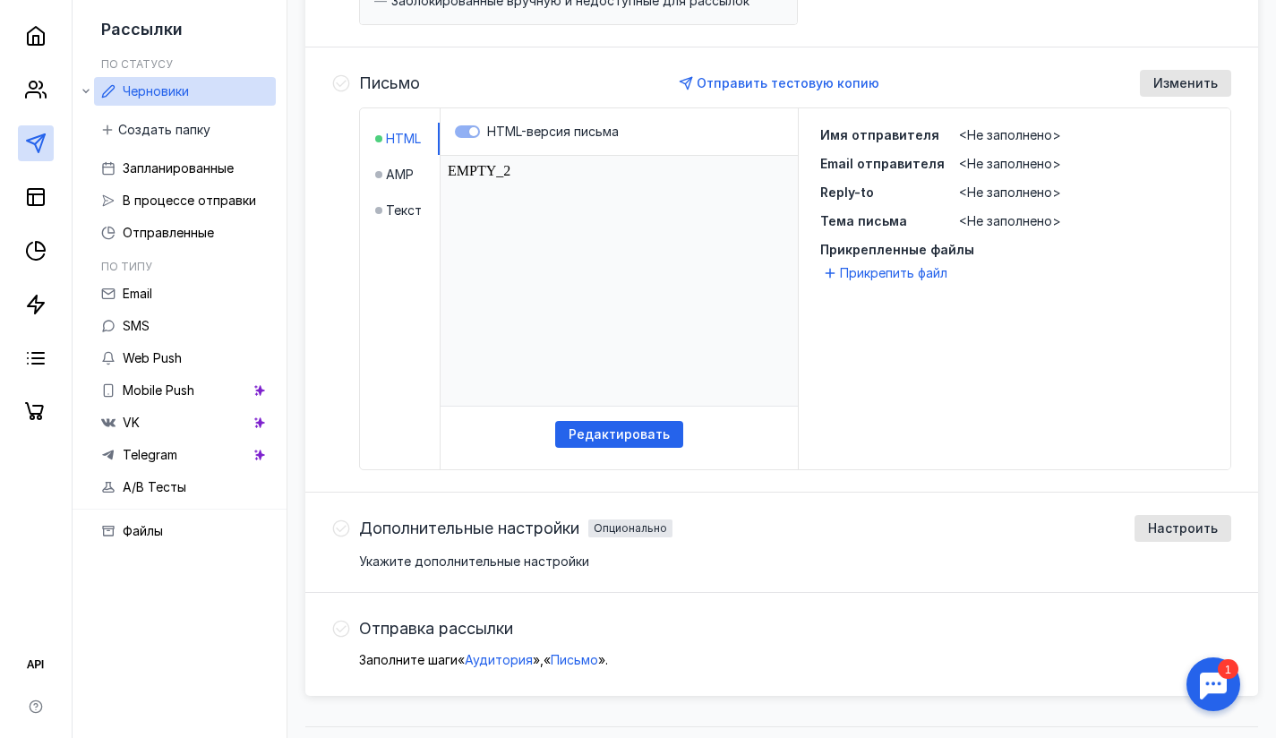
click at [1140, 88] on div "Отправить тестовую копию" at bounding box center [780, 83] width 720 height 27
click at [1165, 86] on span "Изменить" at bounding box center [1185, 83] width 64 height 15
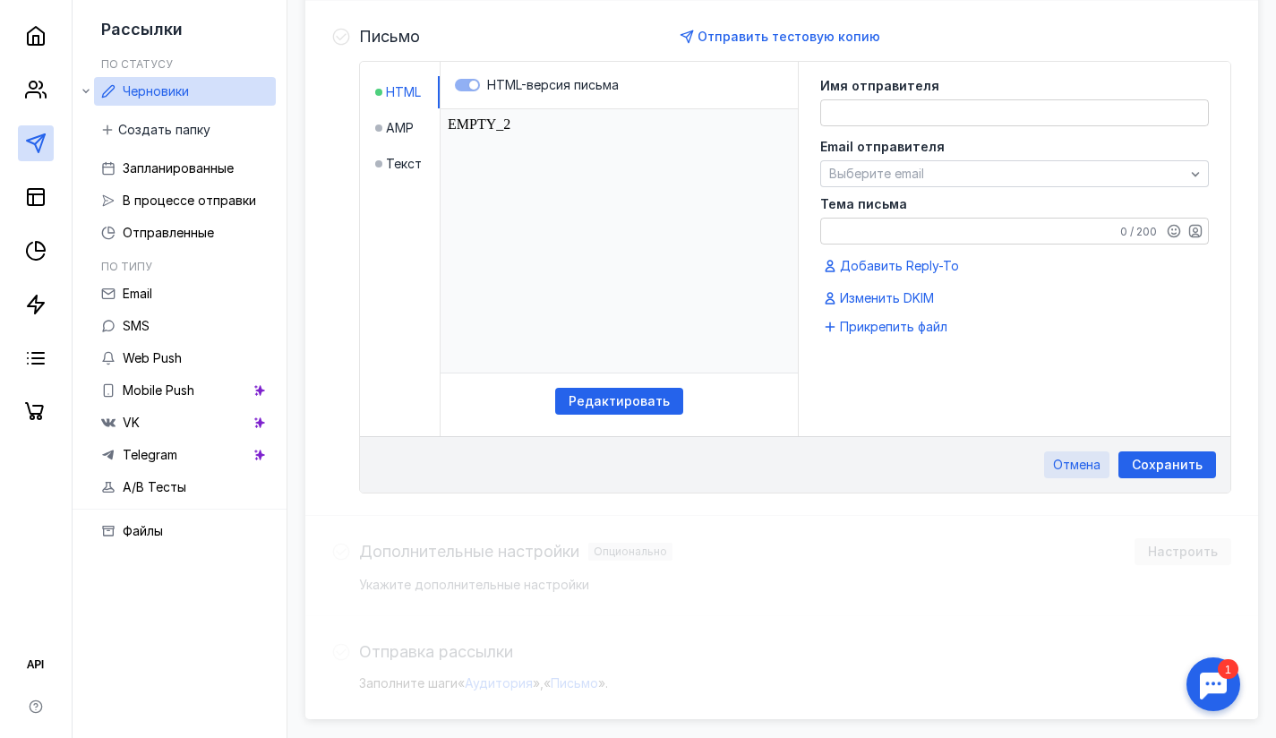
click at [1085, 469] on span "Отмена" at bounding box center [1076, 464] width 47 height 15
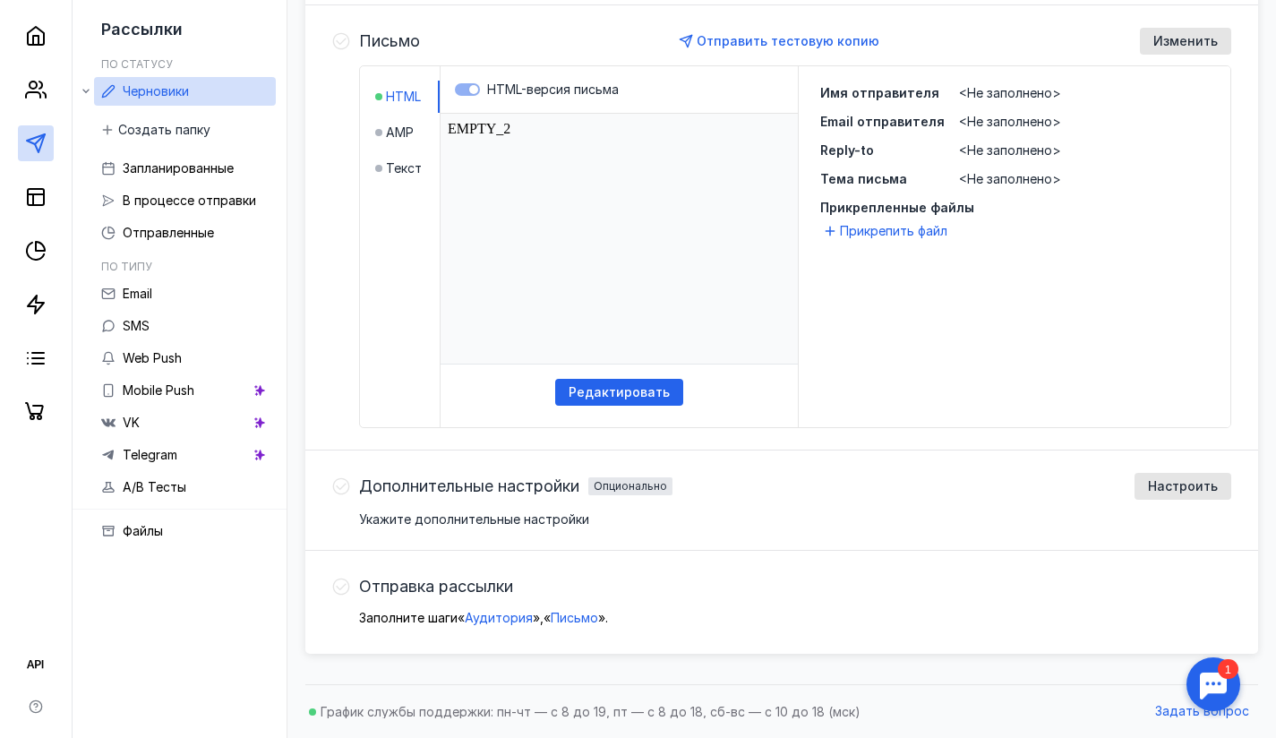
scroll to position [64, 0]
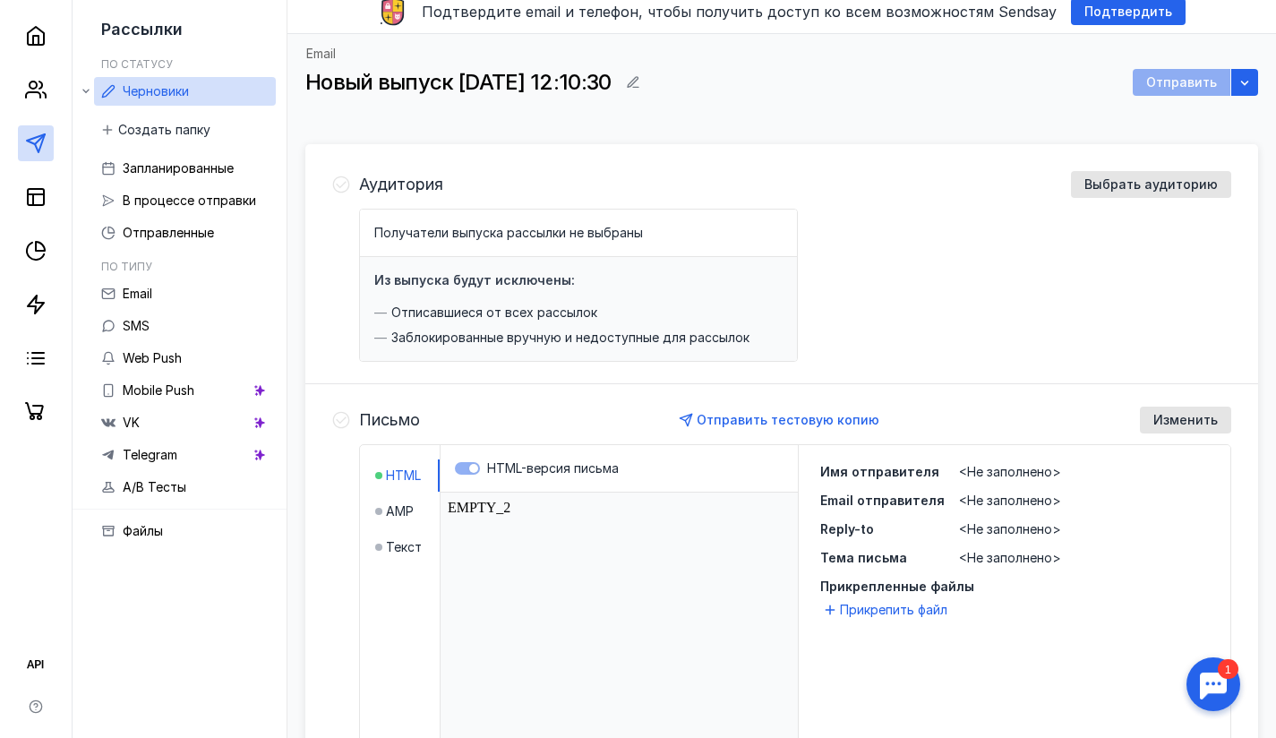
click at [463, 235] on span "Получатели выпуска рассылки не выбраны" at bounding box center [508, 232] width 269 height 15
click at [1152, 175] on div "Выбрать аудиторию" at bounding box center [1151, 184] width 160 height 27
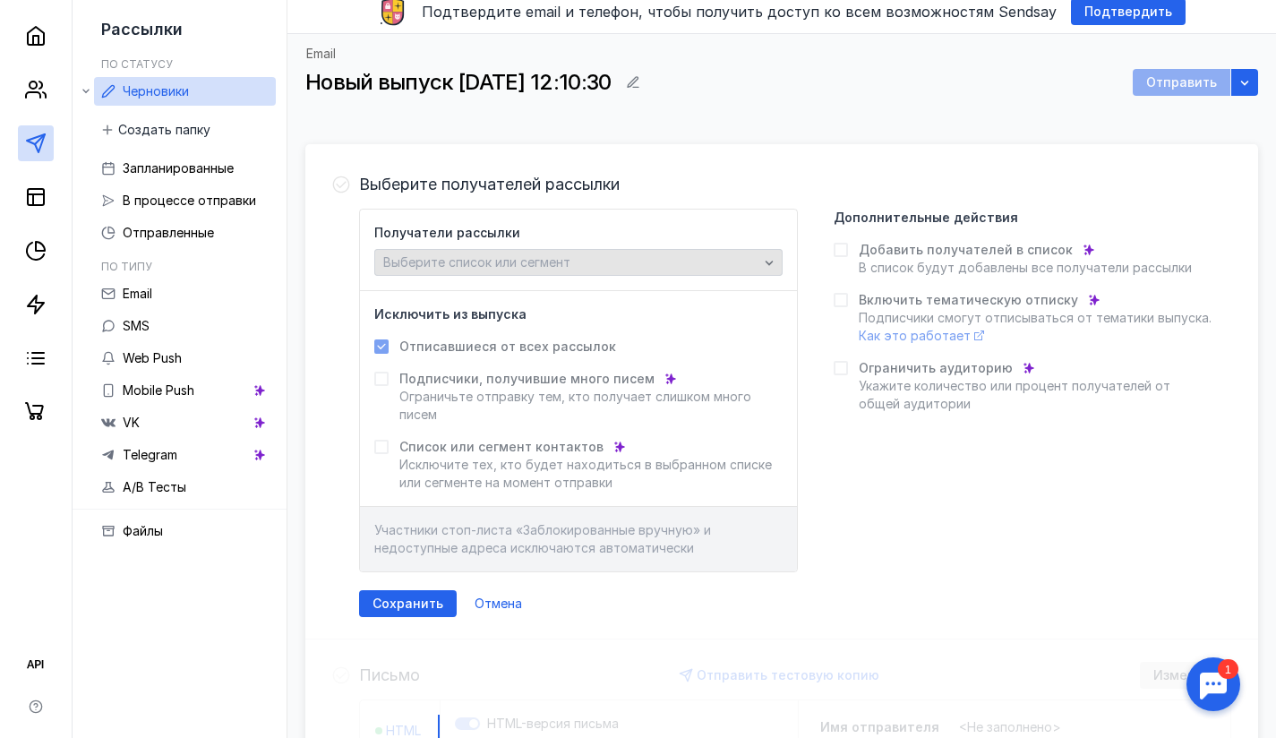
click at [513, 257] on span "Выберите список или сегмент" at bounding box center [476, 261] width 187 height 15
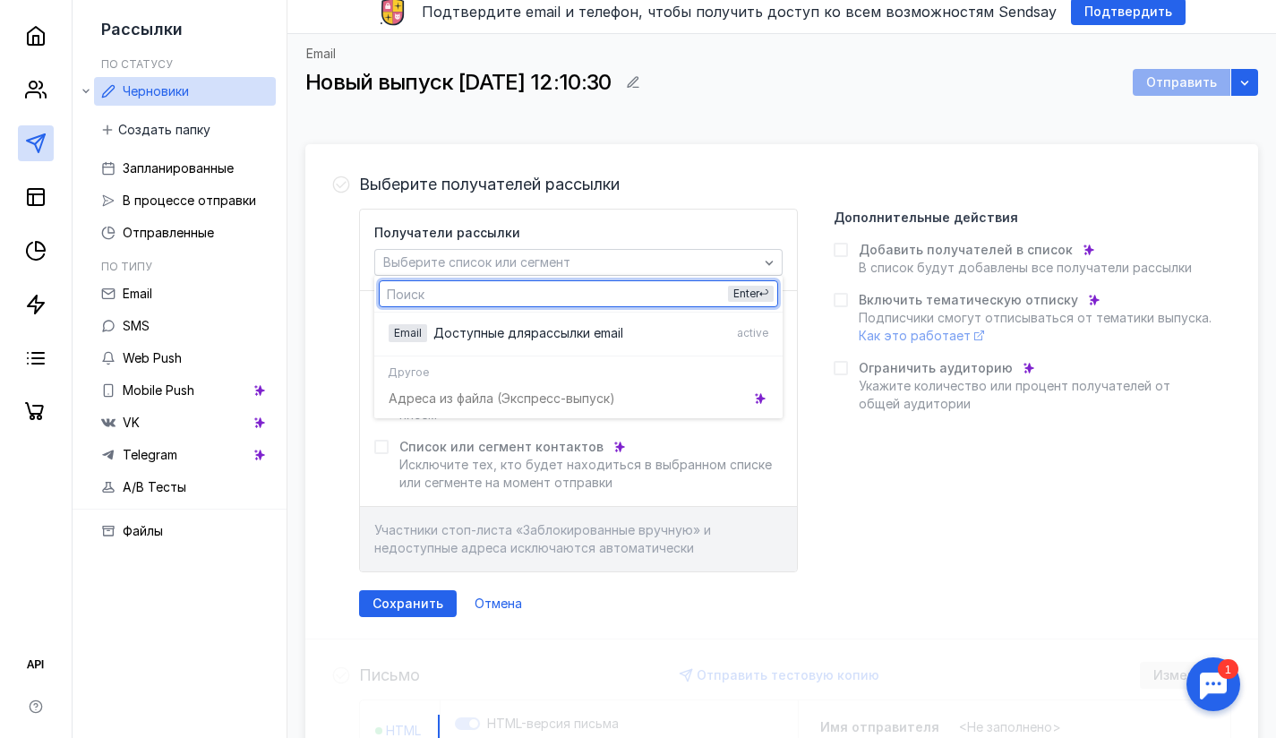
click at [521, 237] on div "Получатели рассылки Выберите список или сегмент" at bounding box center [578, 250] width 408 height 52
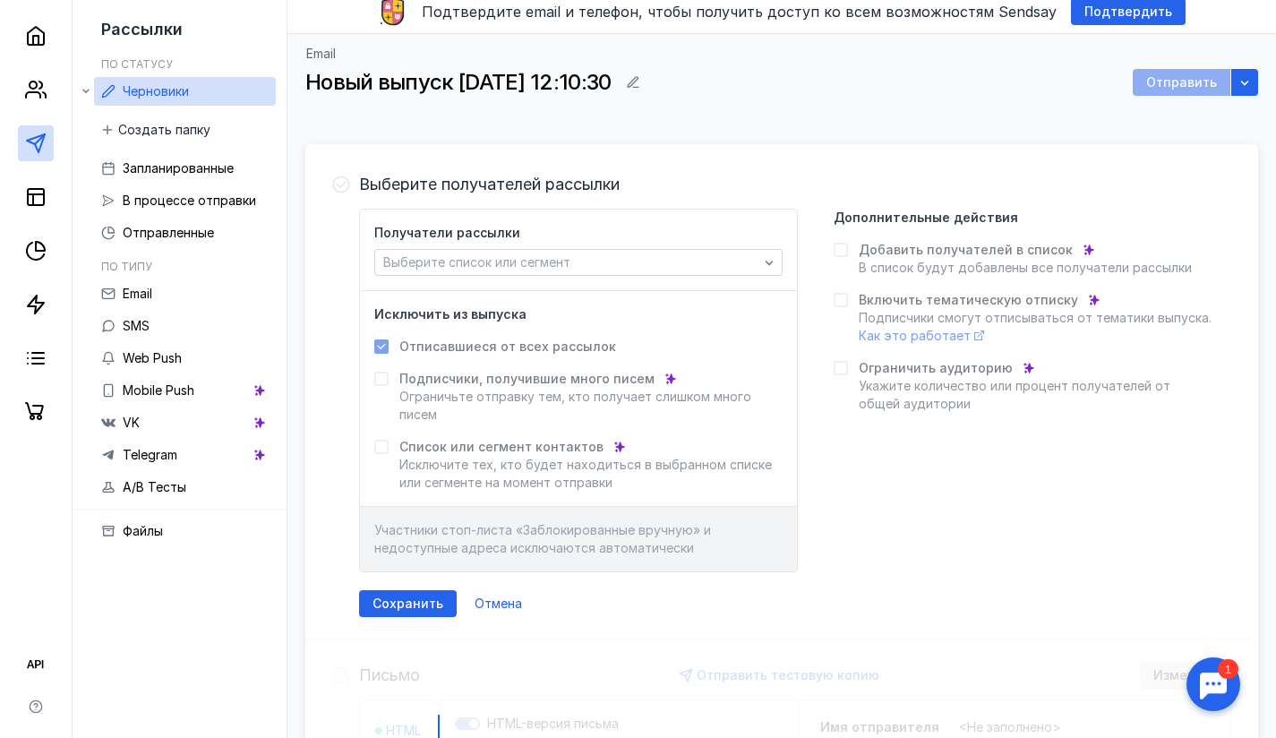
click at [489, 382] on span "Подписчики, получившие много писем" at bounding box center [526, 379] width 255 height 18
click at [383, 387] on label "Подписчики, получившие много писем [PERSON_NAME] отправку тем, кто получает сли…" at bounding box center [578, 397] width 408 height 54
click at [877, 260] on span "В список будут добавлены все получатели рассылки" at bounding box center [1025, 267] width 333 height 15
click at [150, 73] on li "По статусу Черновики Создать папку Запланированные В процессе отправки Отправле…" at bounding box center [185, 146] width 182 height 202
click at [152, 83] on span "Черновики" at bounding box center [156, 90] width 66 height 15
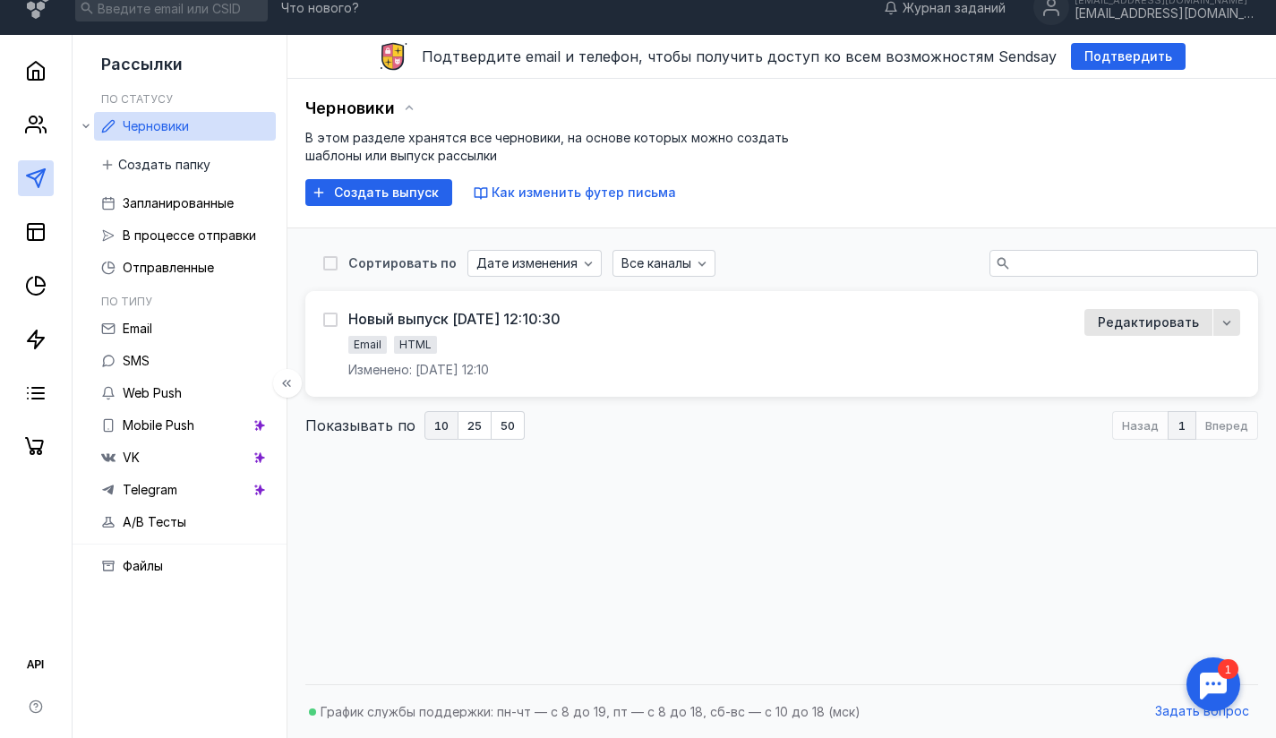
scroll to position [19, 0]
click at [161, 165] on span "Создать папку" at bounding box center [164, 165] width 92 height 15
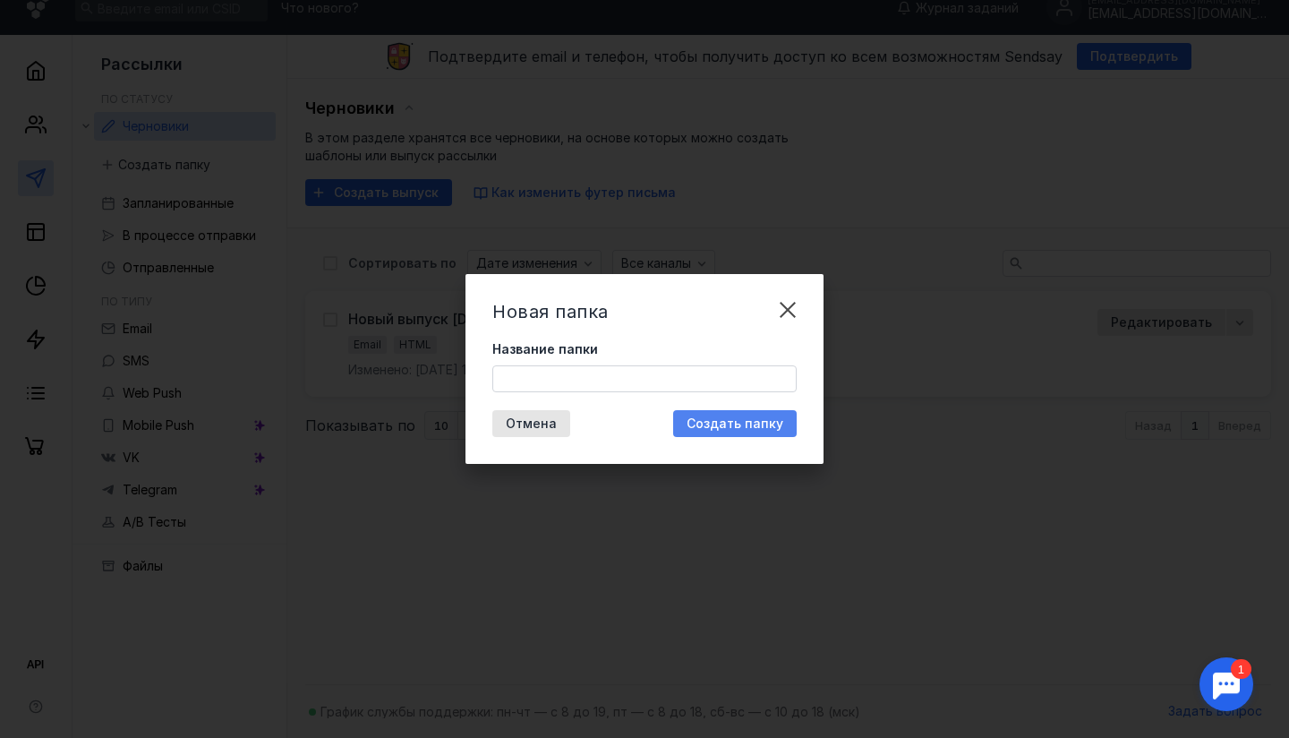
click at [704, 419] on span "Создать папку" at bounding box center [735, 423] width 97 height 15
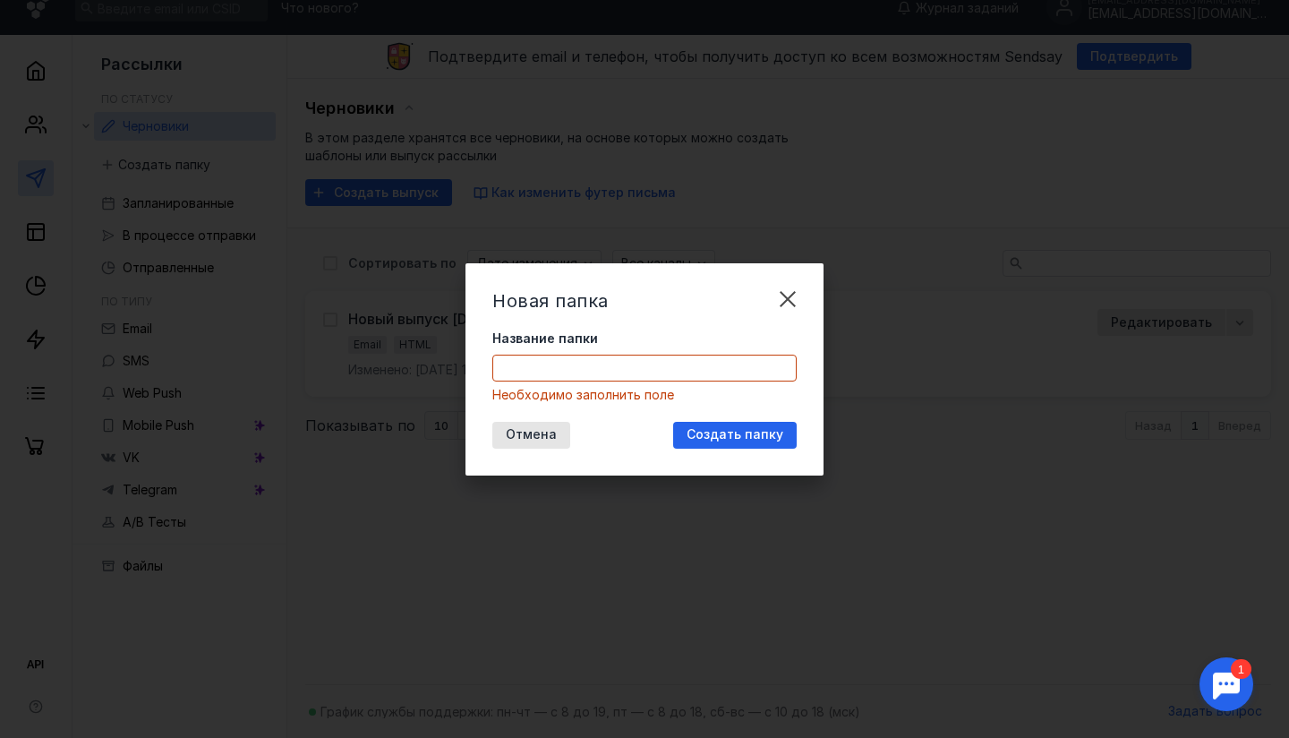
click at [632, 345] on label "Название папки" at bounding box center [644, 338] width 304 height 18
click at [632, 355] on input "Название папки" at bounding box center [644, 367] width 303 height 25
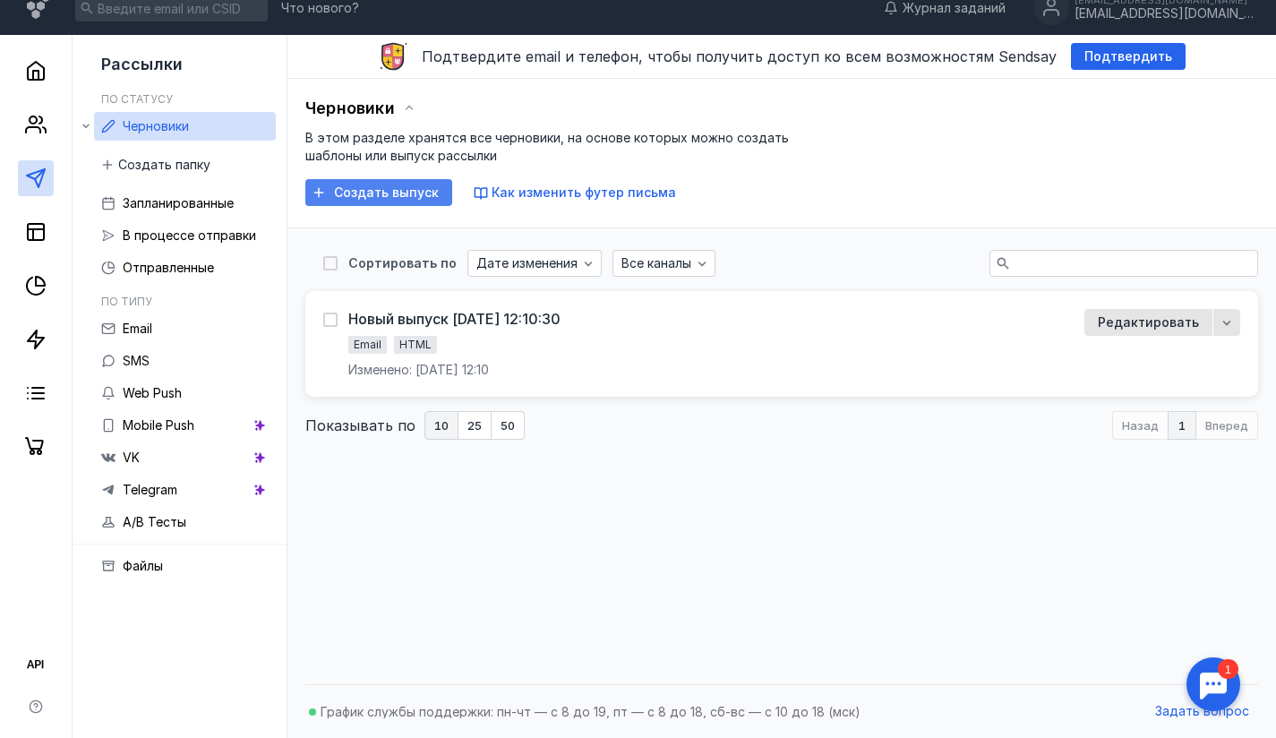
click at [403, 201] on div "Создать выпуск" at bounding box center [378, 192] width 147 height 27
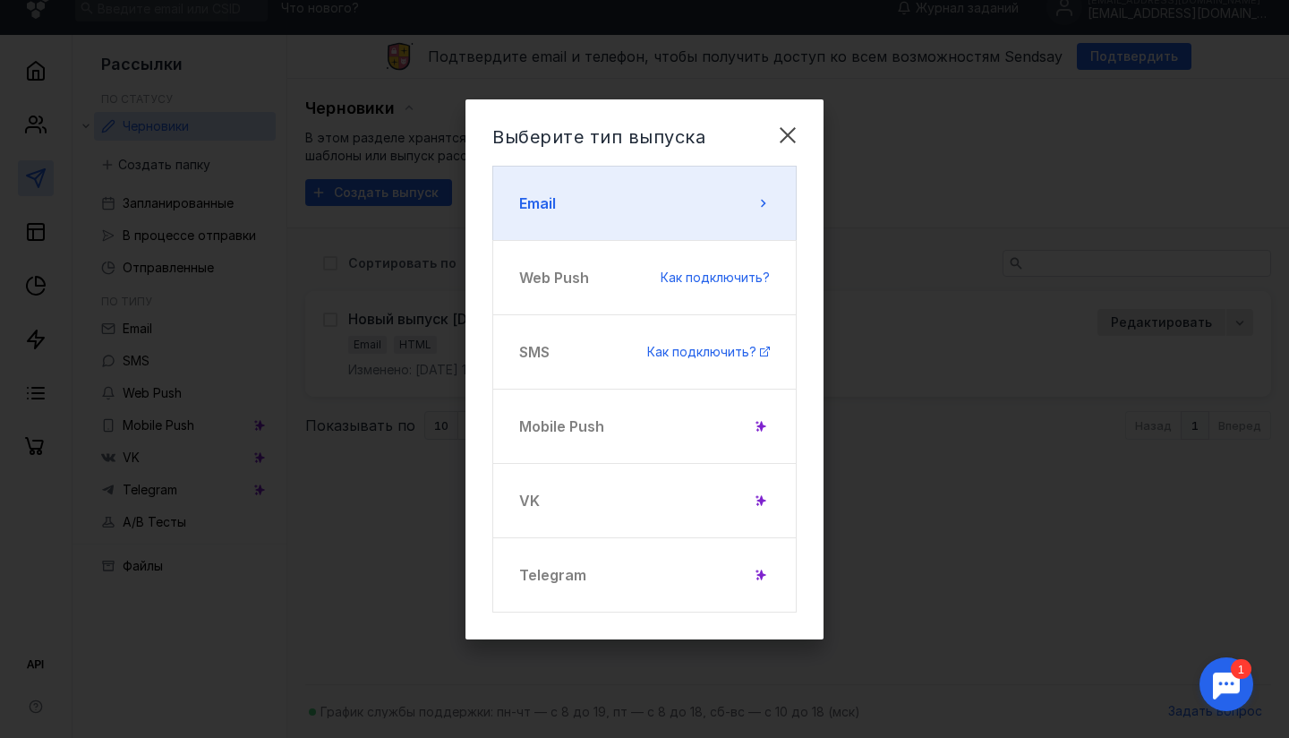
click at [619, 192] on button "Email" at bounding box center [644, 203] width 304 height 75
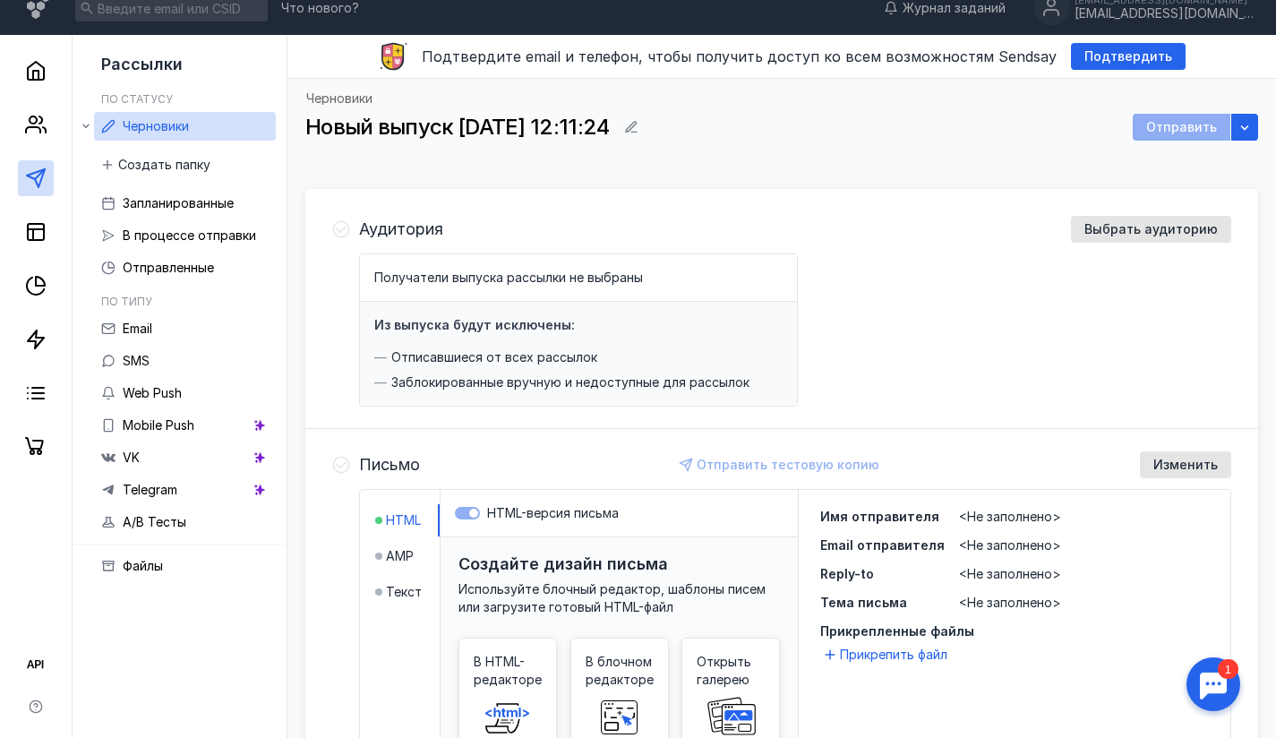
scroll to position [330, 0]
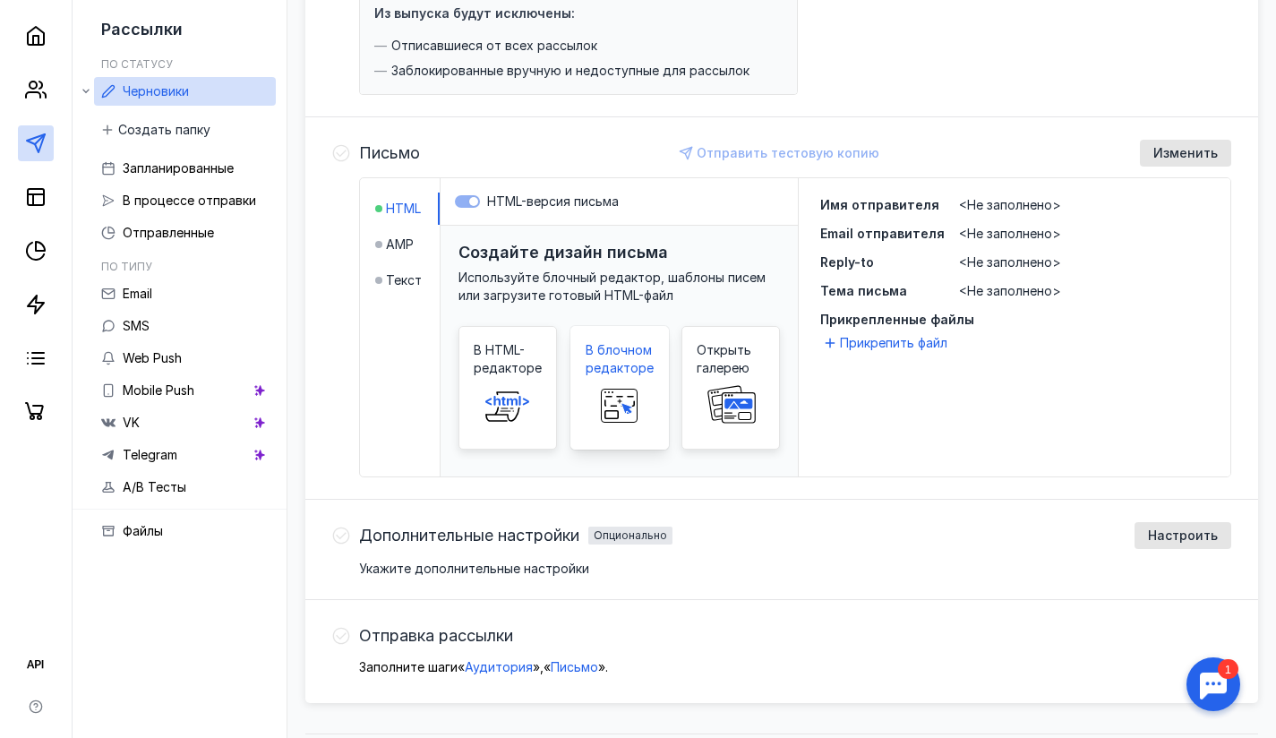
click at [628, 369] on span "В блочном редакторе" at bounding box center [620, 359] width 68 height 36
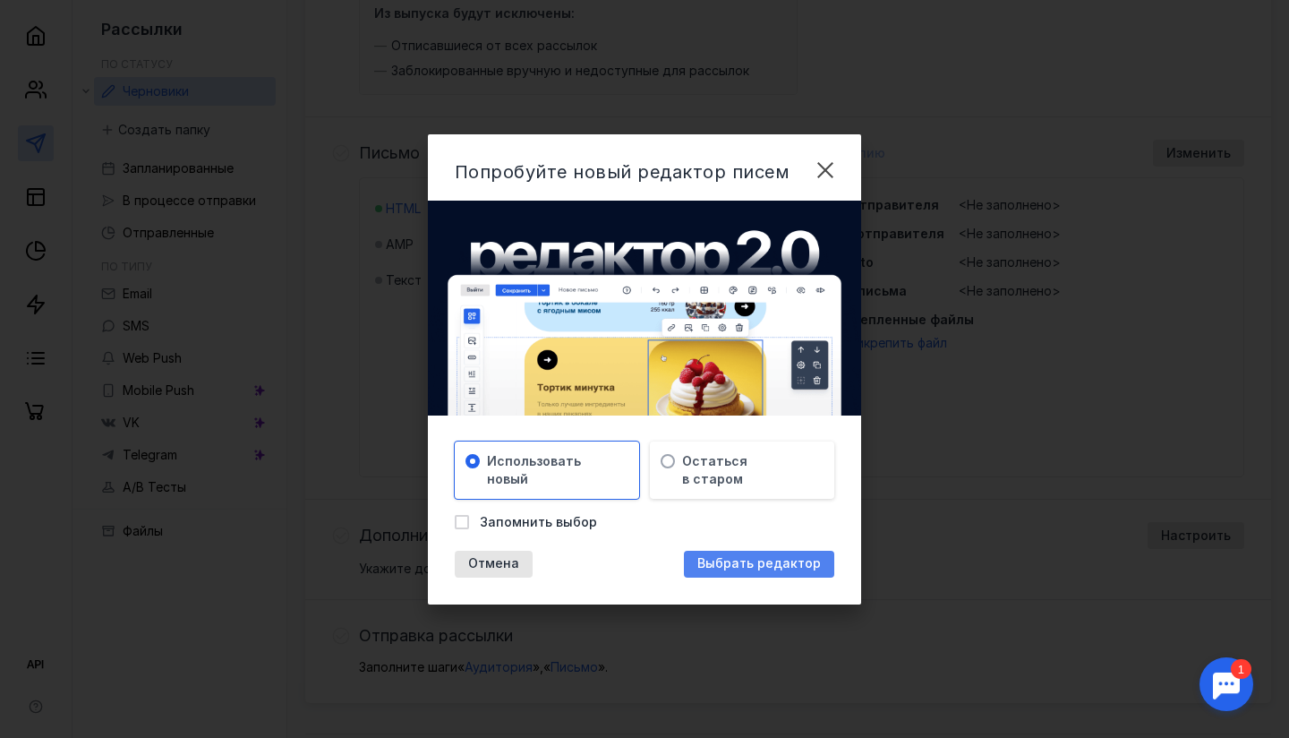
click at [723, 557] on span "Выбрать редактор" at bounding box center [759, 563] width 124 height 15
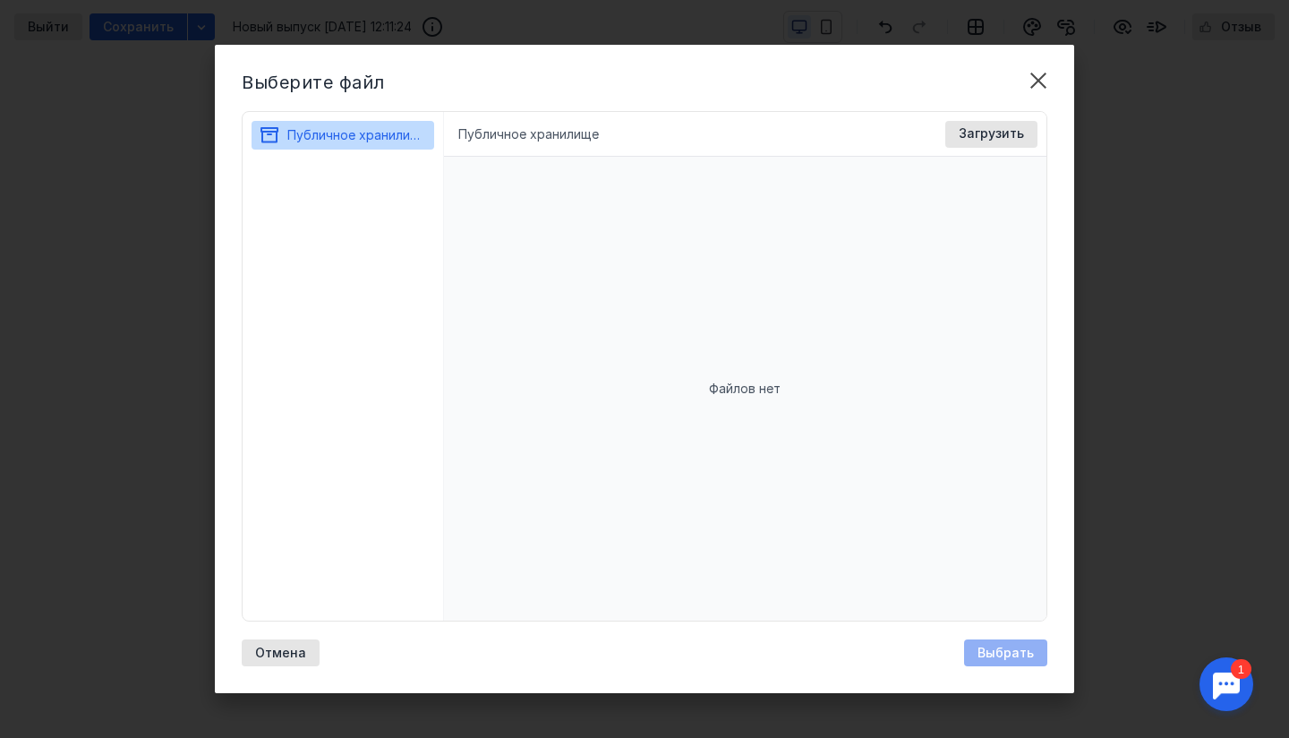
click at [774, 389] on span "Файлов нет" at bounding box center [745, 389] width 72 height 18
click at [978, 131] on span "Загрузить" at bounding box center [991, 133] width 65 height 15
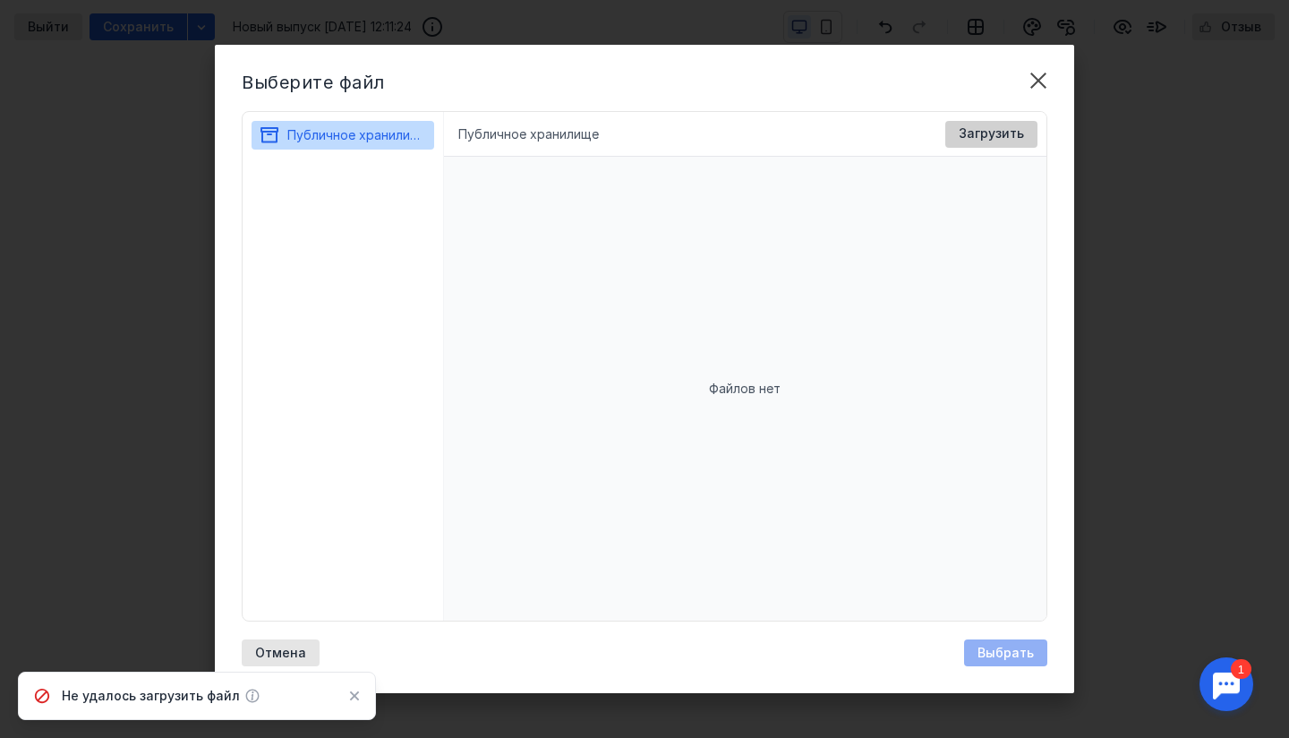
click at [996, 136] on span "Загрузить" at bounding box center [991, 133] width 65 height 15
click at [305, 653] on div "Отмена" at bounding box center [280, 653] width 69 height 15
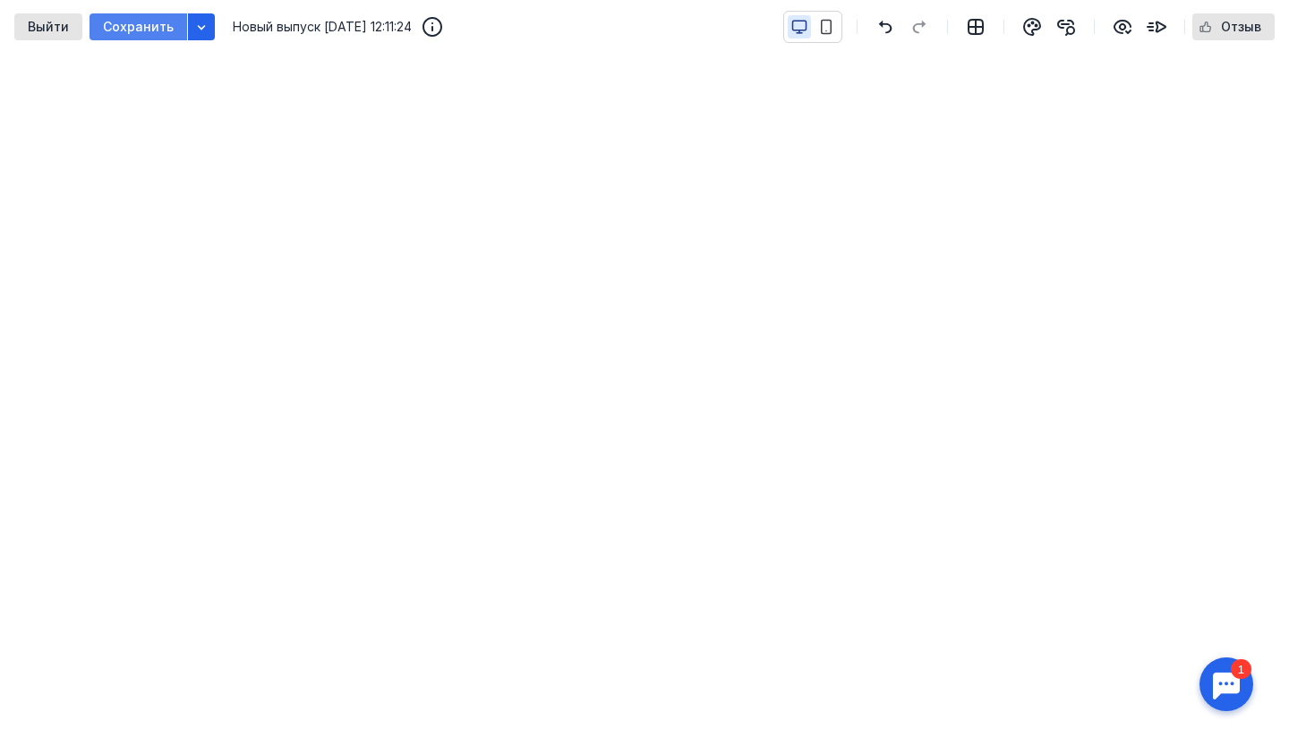
click at [139, 35] on div "Сохранить" at bounding box center [139, 26] width 98 height 27
click at [21, 25] on div "Выйти" at bounding box center [48, 27] width 59 height 15
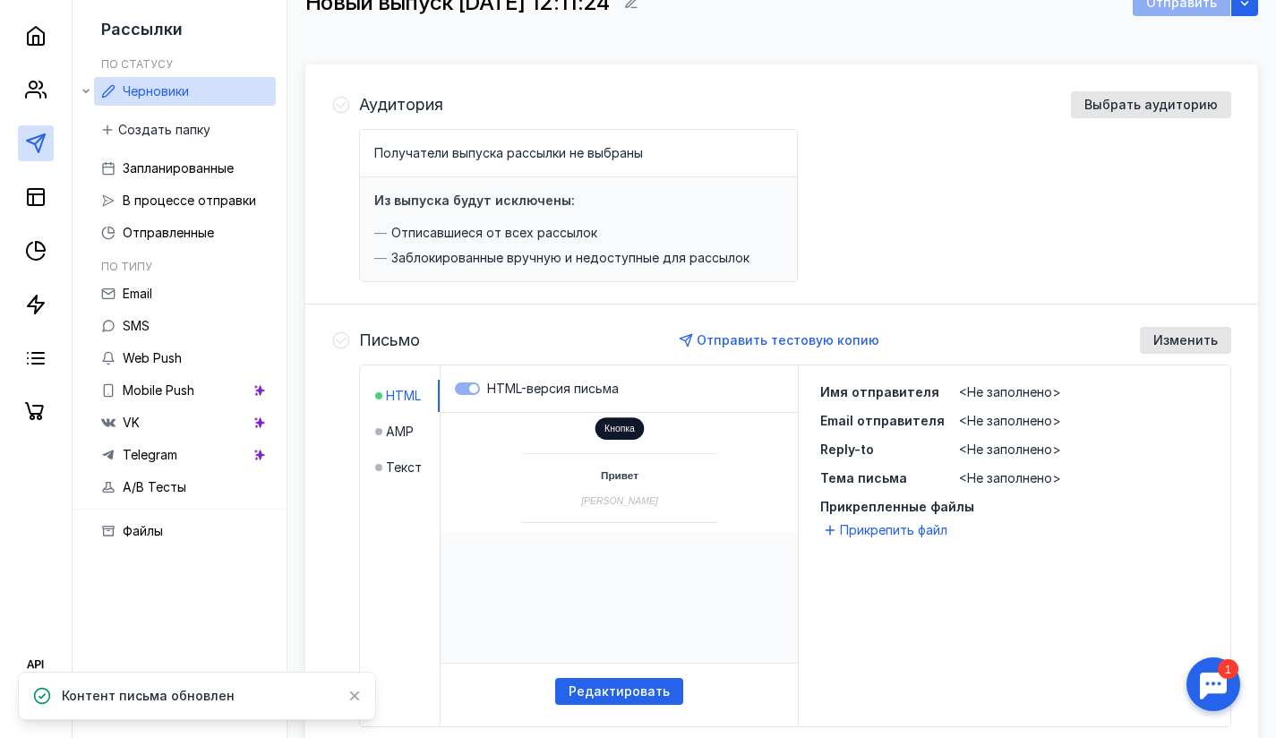
scroll to position [51, 0]
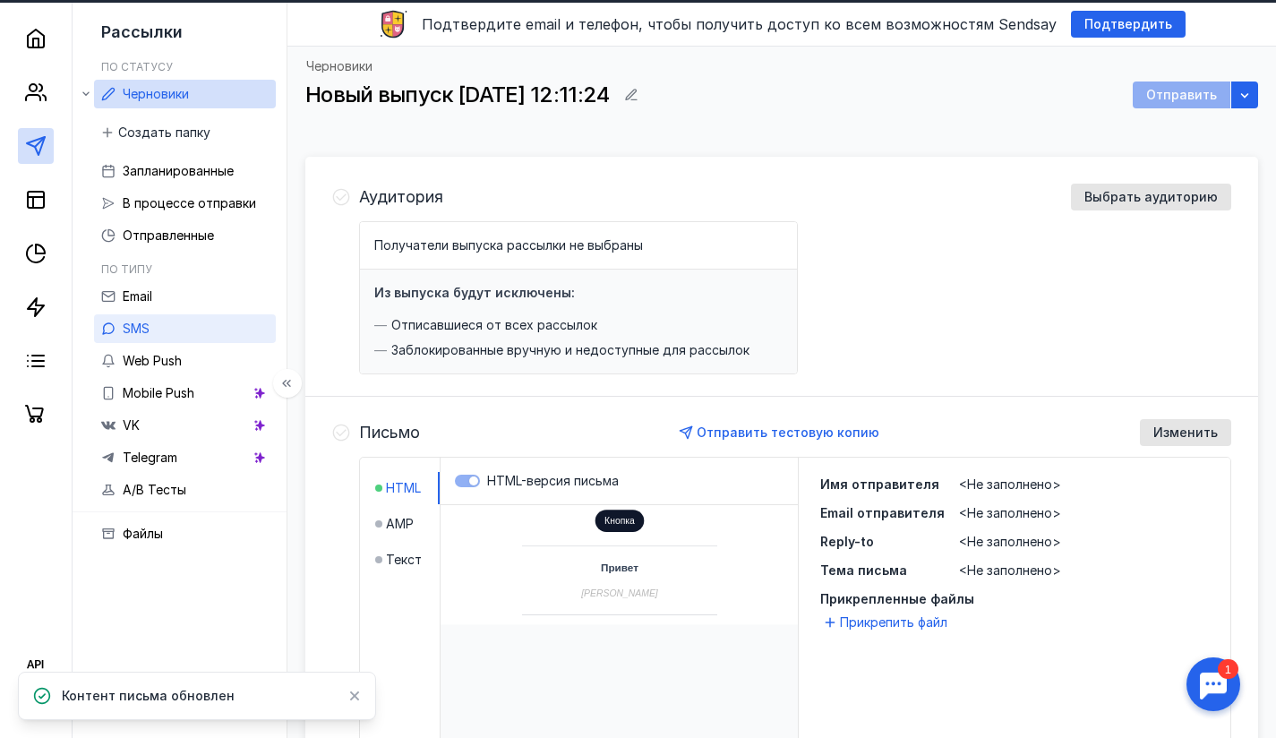
click at [180, 338] on link "SMS" at bounding box center [185, 328] width 182 height 29
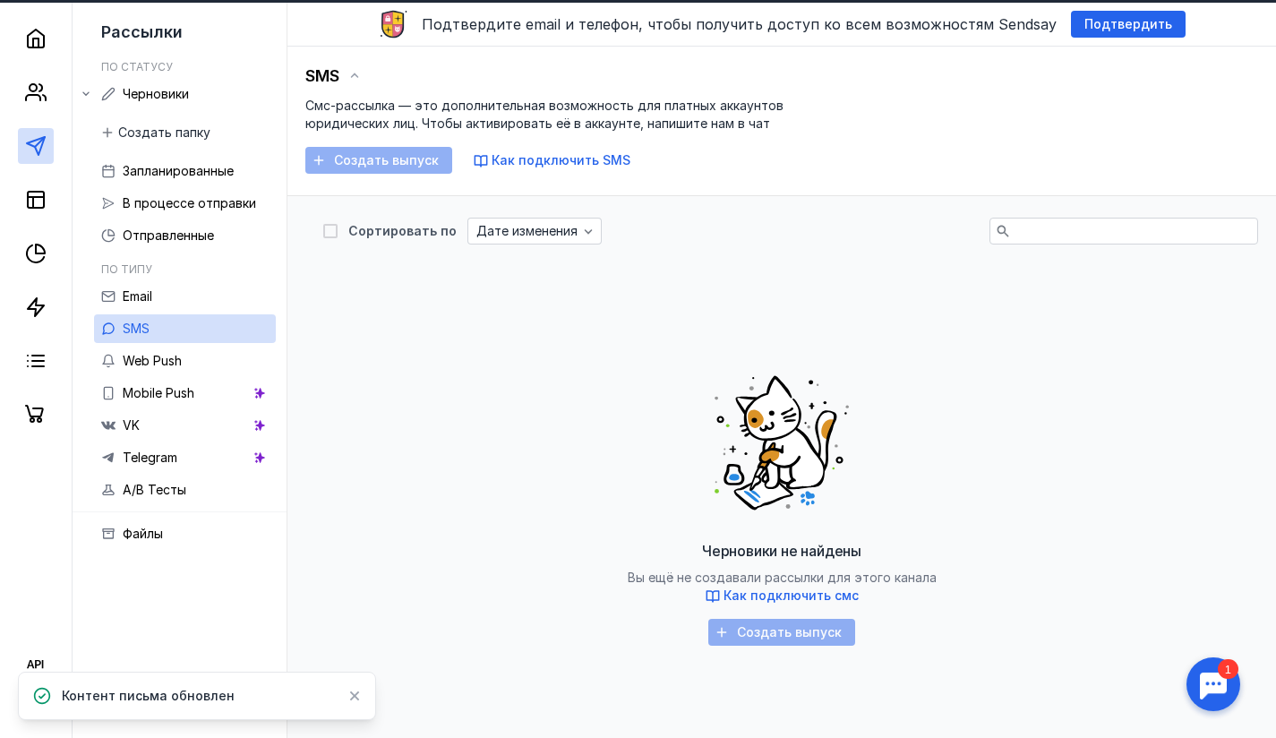
drag, startPoint x: 817, startPoint y: 56, endPoint x: 885, endPoint y: 113, distance: 88.4
click at [827, 61] on div "SMS Смс-рассылка — это дополнительная возможность для платных аккаунтов юридиче…" at bounding box center [781, 122] width 988 height 150
